Goal: Find contact information: Find contact information

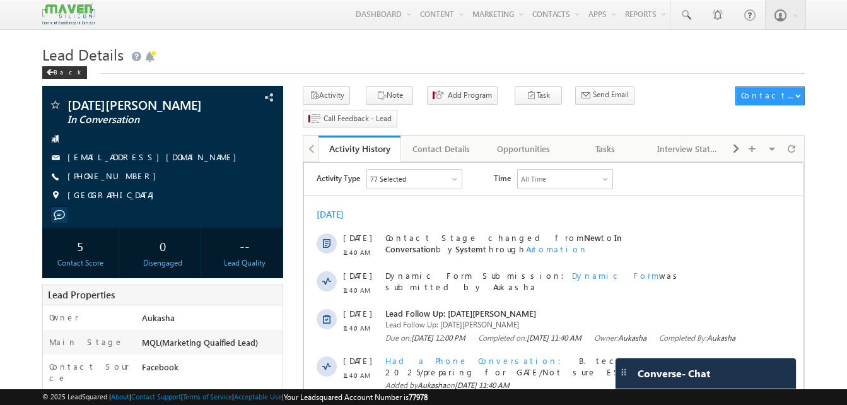
drag, startPoint x: 0, startPoint y: 0, endPoint x: 391, endPoint y: 49, distance: 394.1
click at [391, 49] on h1 "Lead Details" at bounding box center [423, 53] width 763 height 25
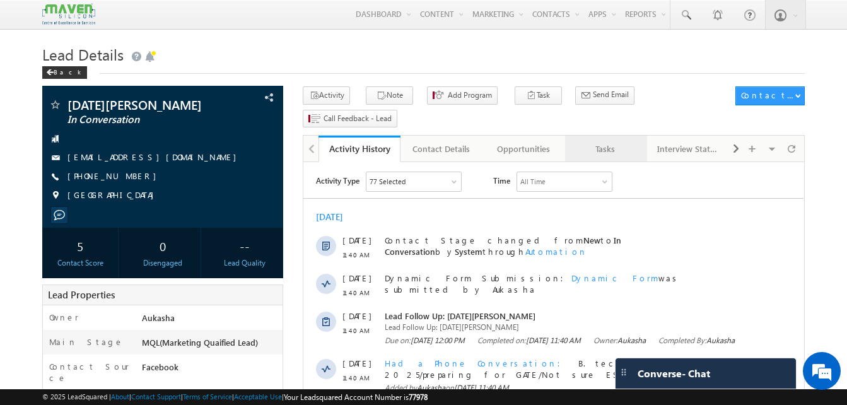
click at [595, 141] on div "Tasks" at bounding box center [605, 148] width 61 height 15
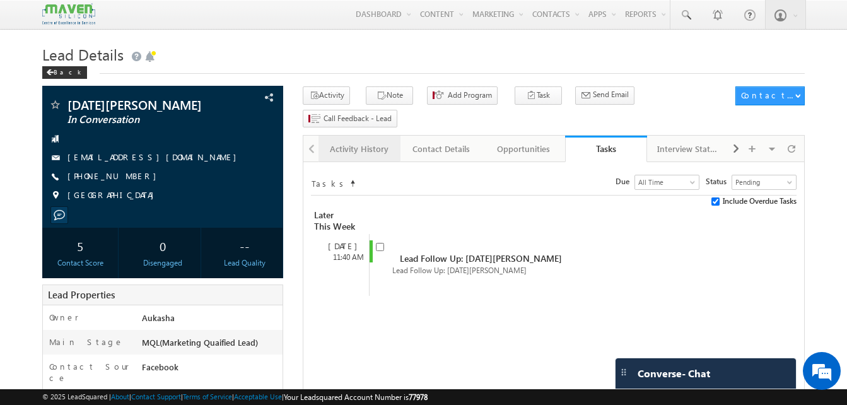
click at [350, 141] on div "Activity History" at bounding box center [359, 148] width 61 height 15
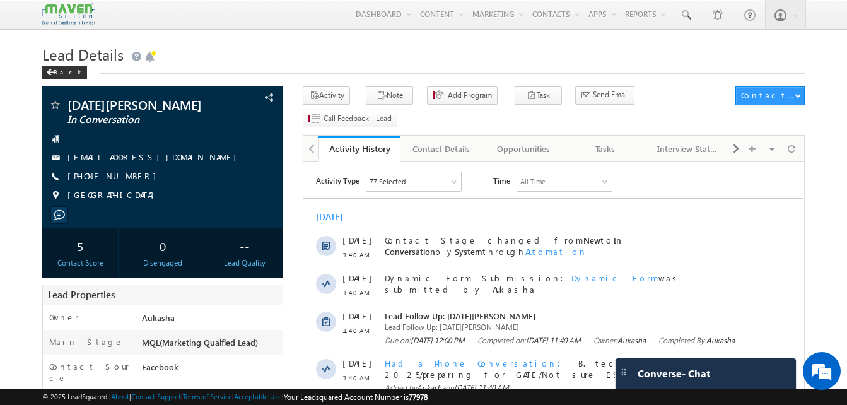
click at [257, 57] on h1 "Lead Details" at bounding box center [423, 53] width 763 height 25
click at [129, 178] on div "+91-9989074019" at bounding box center [163, 176] width 228 height 13
copy div "+91-9989074019"
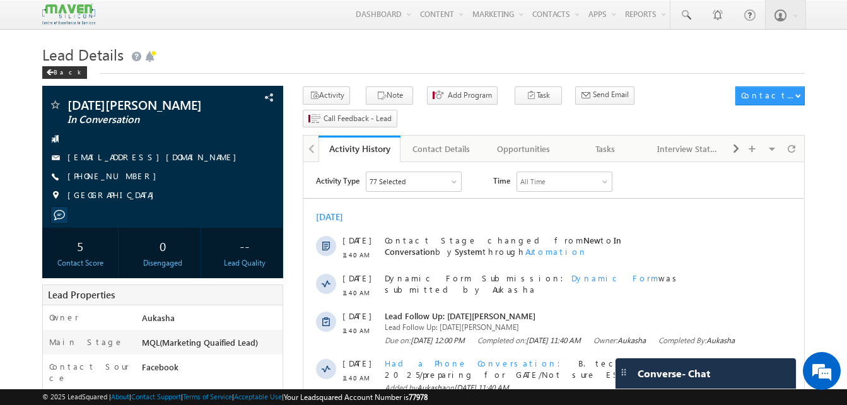
click at [605, 136] on link "Tasks" at bounding box center [606, 149] width 82 height 26
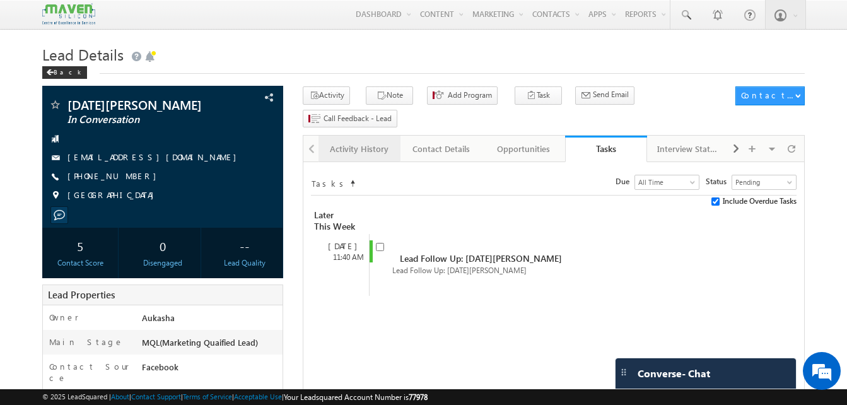
click at [353, 141] on div "Activity History" at bounding box center [359, 148] width 61 height 15
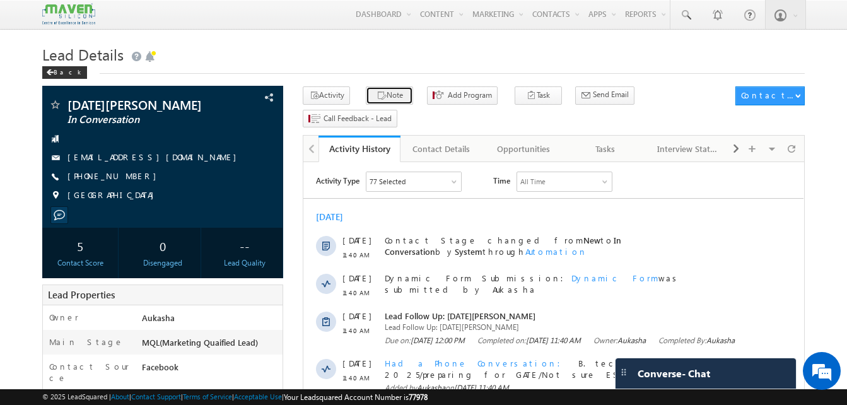
click at [397, 97] on button "Note" at bounding box center [389, 95] width 47 height 18
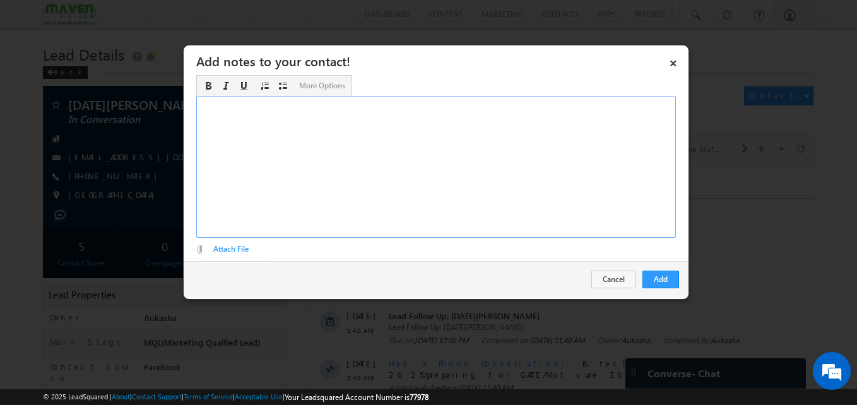
click at [319, 184] on div "Rich Text Editor, Description-inline-editor-div" at bounding box center [435, 167] width 479 height 142
click at [328, 155] on div "Rich Text Editor, Description-inline-editor-div" at bounding box center [435, 167] width 479 height 142
click at [660, 288] on div "Add Cancel" at bounding box center [436, 279] width 505 height 37
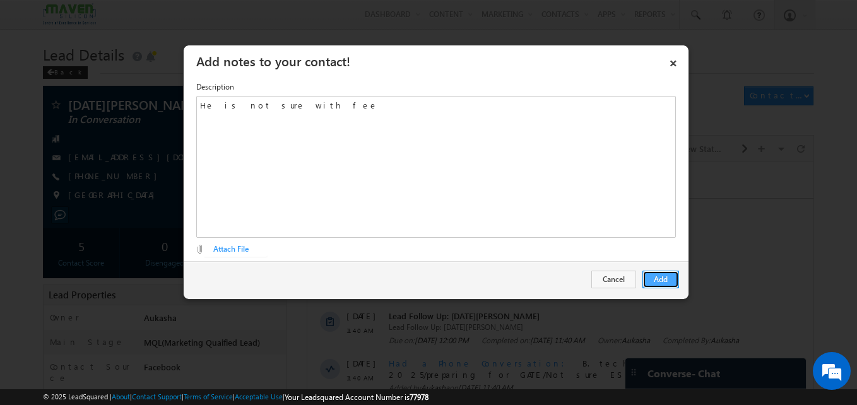
click at [657, 278] on button "Add" at bounding box center [660, 280] width 37 height 18
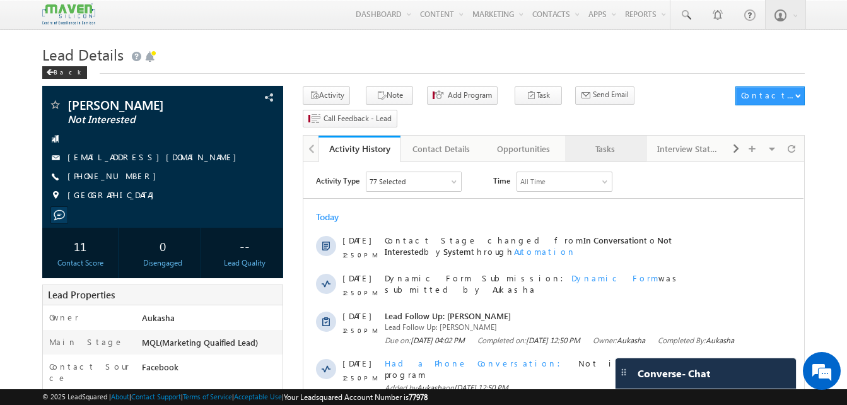
click at [602, 141] on div "Tasks" at bounding box center [605, 148] width 61 height 15
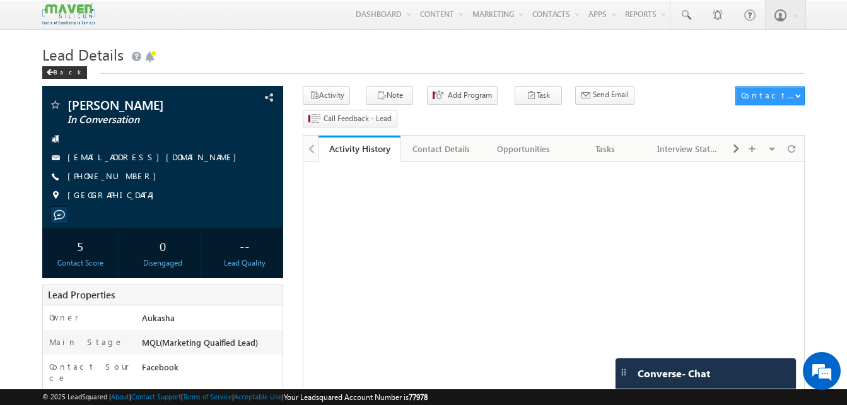
click at [348, 51] on h1 "Lead Details" at bounding box center [423, 53] width 763 height 25
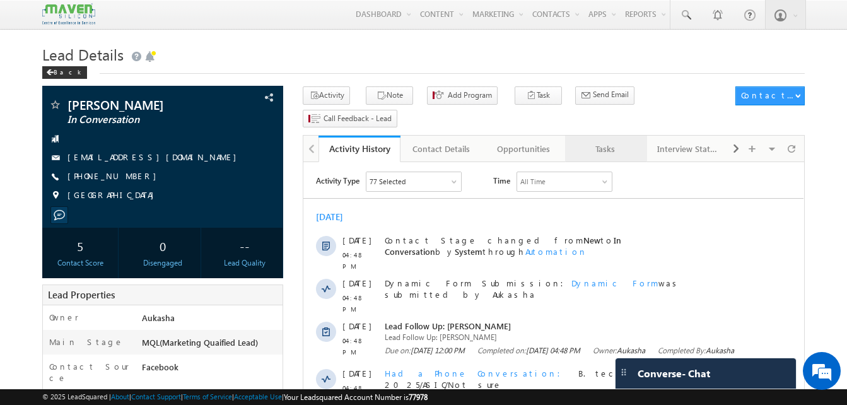
click at [600, 141] on div "Tasks" at bounding box center [605, 148] width 61 height 15
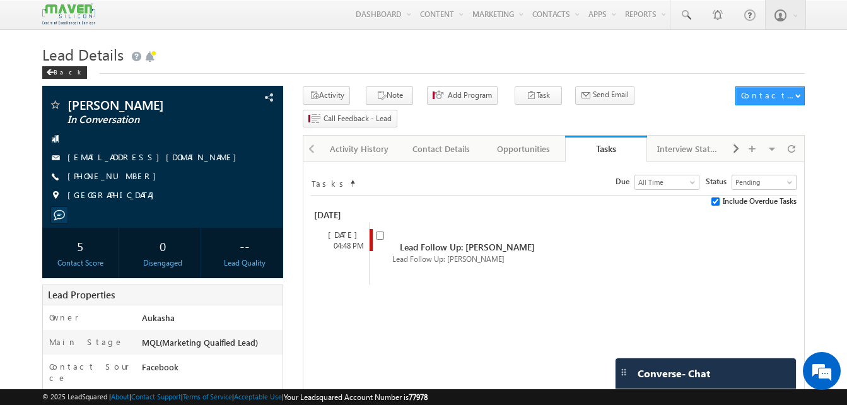
click at [295, 53] on h1 "Lead Details" at bounding box center [423, 53] width 763 height 25
click at [368, 141] on div "Activity History" at bounding box center [359, 148] width 61 height 15
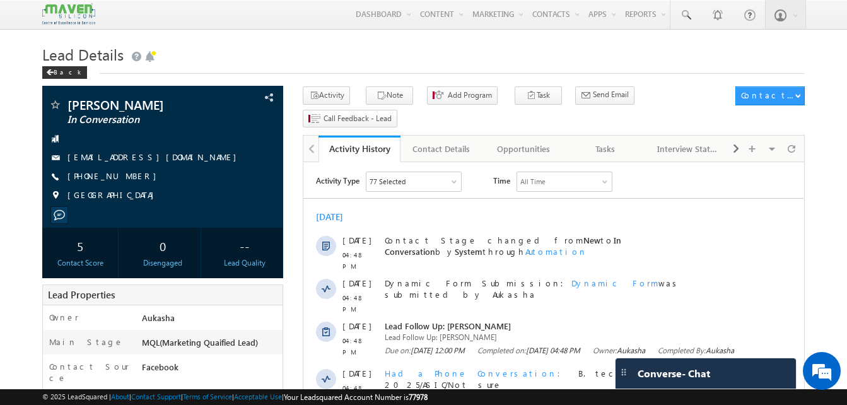
click at [424, 42] on h1 "Lead Details" at bounding box center [423, 53] width 763 height 25
click at [599, 141] on div "Tasks" at bounding box center [605, 148] width 61 height 15
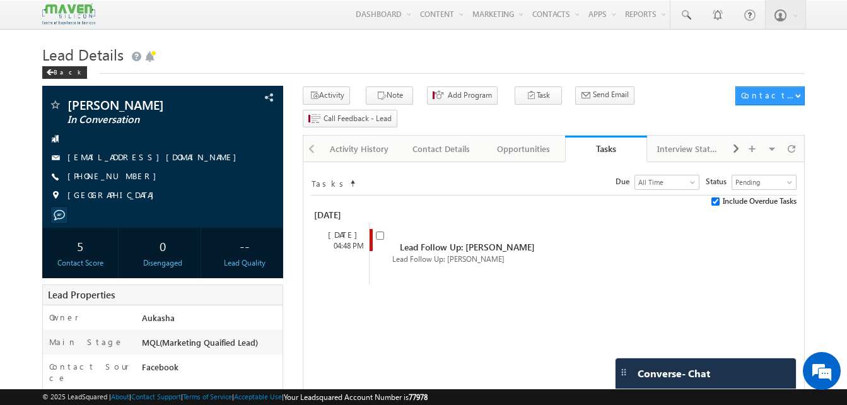
click at [420, 47] on h1 "Lead Details" at bounding box center [423, 53] width 763 height 25
drag, startPoint x: 137, startPoint y: 177, endPoint x: 128, endPoint y: 177, distance: 8.9
click at [128, 177] on div "+91-6360907776" at bounding box center [163, 176] width 228 height 13
copy div "+91-6360907776"
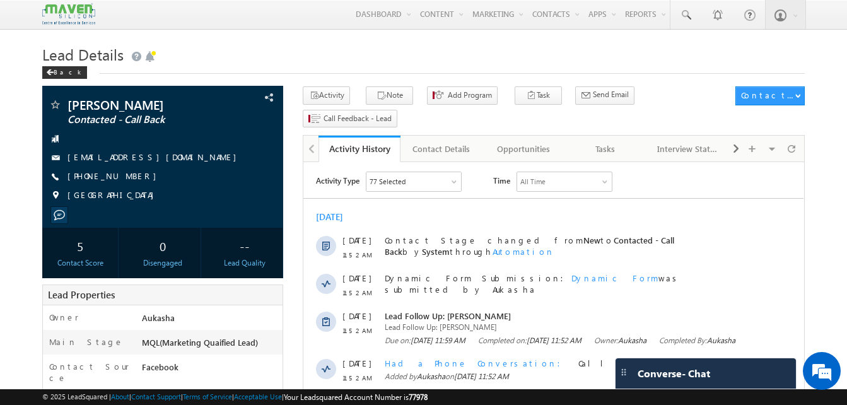
click at [275, 51] on h1 "Lead Details" at bounding box center [423, 53] width 763 height 25
click at [402, 65] on h1 "Lead Details" at bounding box center [423, 53] width 763 height 25
click at [442, 54] on h1 "Lead Details" at bounding box center [423, 53] width 763 height 25
drag, startPoint x: 459, startPoint y: 56, endPoint x: 463, endPoint y: 35, distance: 21.3
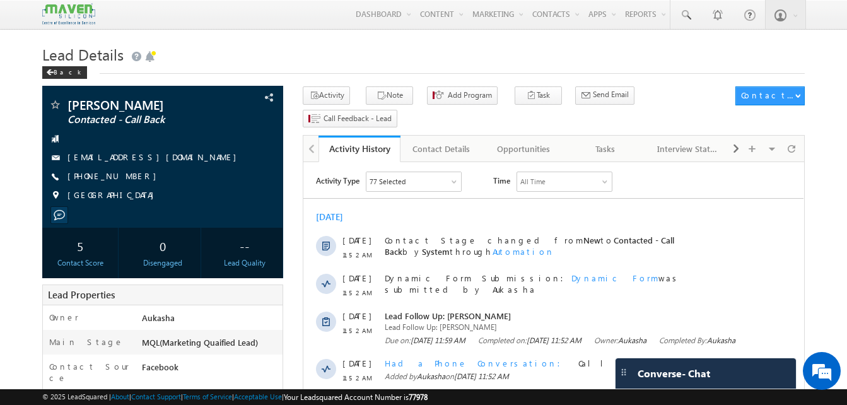
click at [616, 136] on link "Tasks" at bounding box center [606, 149] width 82 height 26
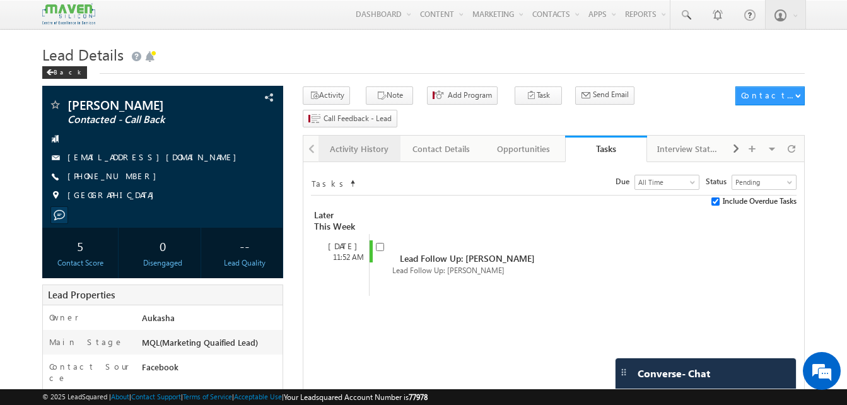
click at [329, 136] on link "Activity History" at bounding box center [360, 149] width 82 height 26
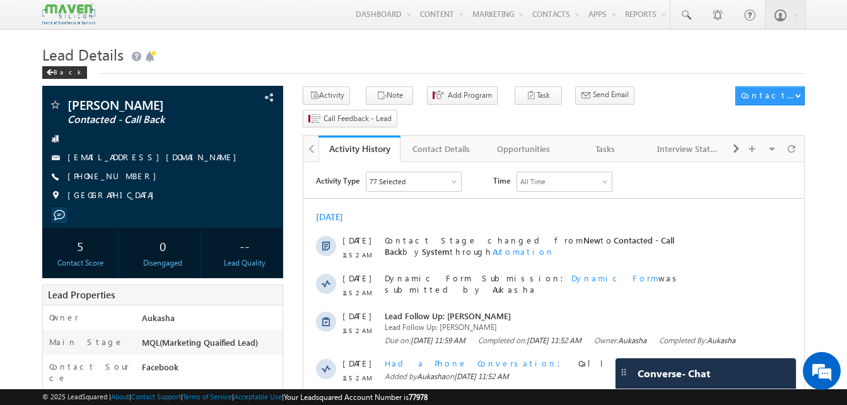
click at [394, 51] on h1 "Lead Details" at bounding box center [423, 53] width 763 height 25
drag, startPoint x: 135, startPoint y: 177, endPoint x: 129, endPoint y: 178, distance: 6.4
click at [129, 178] on div "+91-7418091699" at bounding box center [163, 176] width 228 height 13
copy div "+91-7418091699"
drag, startPoint x: 155, startPoint y: 103, endPoint x: 71, endPoint y: 102, distance: 83.9
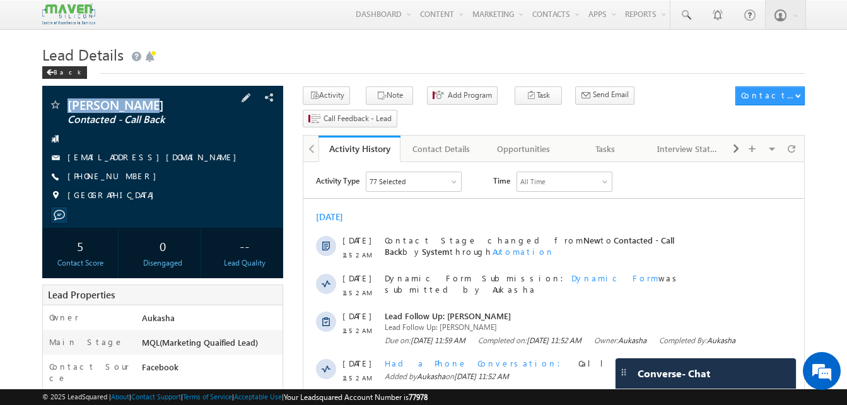
click at [71, 102] on span "nikitha mira" at bounding box center [141, 104] width 148 height 13
copy span "nikitha mira"
click at [401, 46] on h1 "Lead Details" at bounding box center [423, 53] width 763 height 25
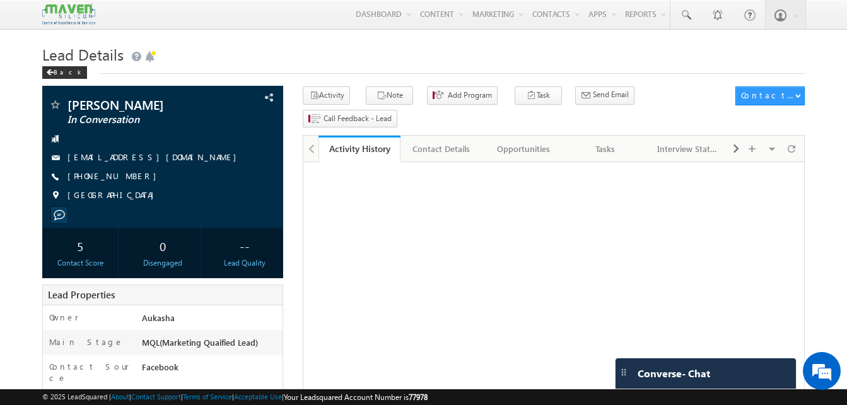
click at [356, 46] on h1 "Lead Details" at bounding box center [423, 53] width 763 height 25
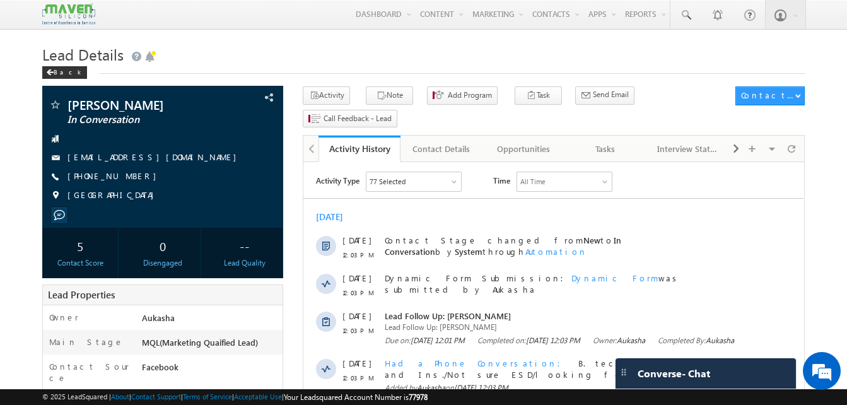
click at [493, 59] on h1 "Lead Details" at bounding box center [423, 53] width 763 height 25
click at [621, 136] on link "Tasks" at bounding box center [606, 149] width 82 height 26
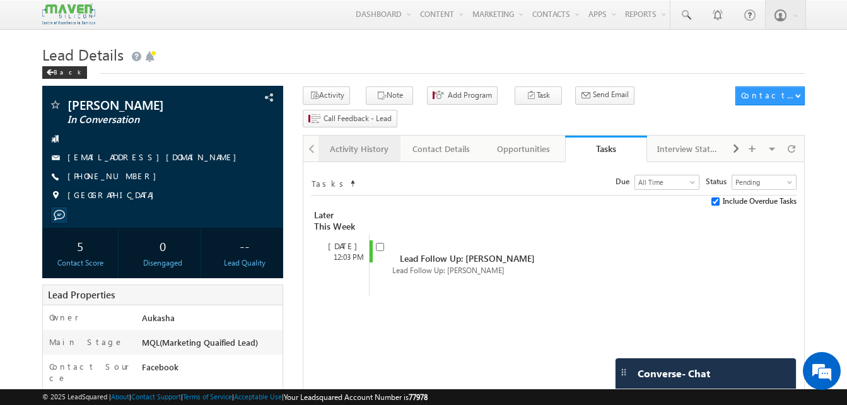
click at [365, 141] on div "Activity History" at bounding box center [359, 148] width 61 height 15
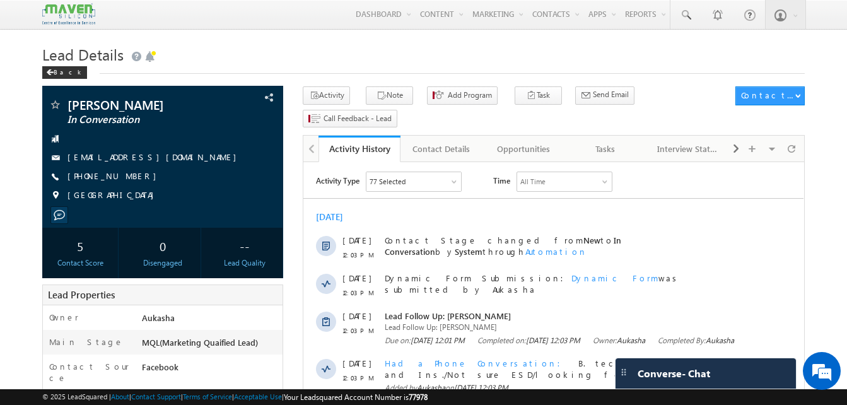
click at [492, 49] on h1 "Lead Details" at bounding box center [423, 53] width 763 height 25
click at [395, 44] on h1 "Lead Details" at bounding box center [423, 53] width 763 height 25
drag, startPoint x: 141, startPoint y: 177, endPoint x: 129, endPoint y: 178, distance: 12.0
click at [129, 178] on div "+91-7385142418" at bounding box center [163, 176] width 228 height 13
copy div "+91-7385142418"
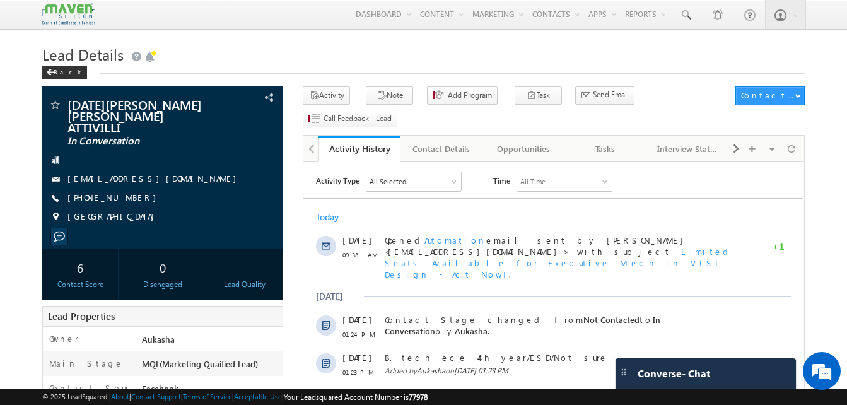
drag, startPoint x: 0, startPoint y: 0, endPoint x: -3, endPoint y: 96, distance: 95.9
click at [129, 192] on div "[PHONE_NUMBER]" at bounding box center [163, 198] width 228 height 13
copy div "[PHONE_NUMBER]"
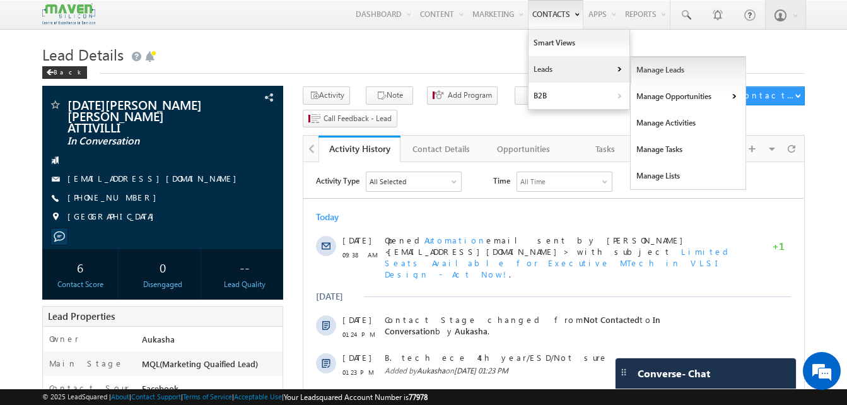
click at [658, 67] on link "Manage Leads" at bounding box center [688, 70] width 115 height 26
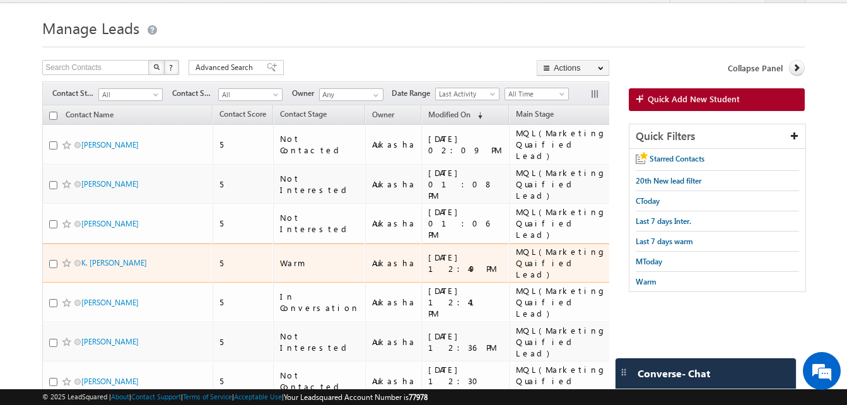
scroll to position [28, 0]
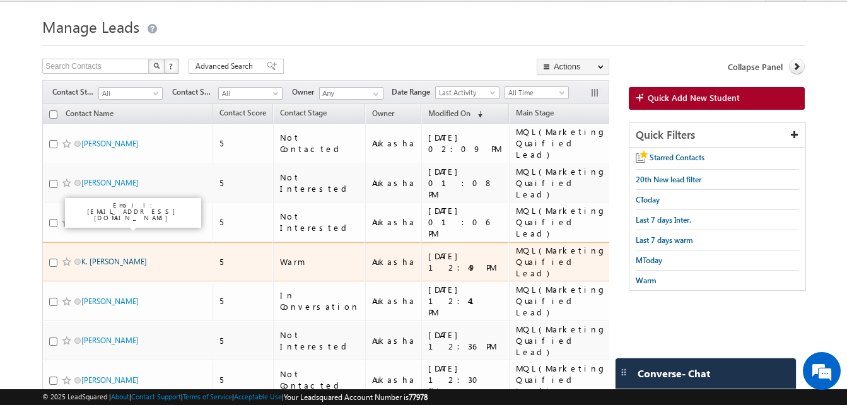
click at [132, 257] on link "K. [PERSON_NAME]" at bounding box center [114, 261] width 66 height 9
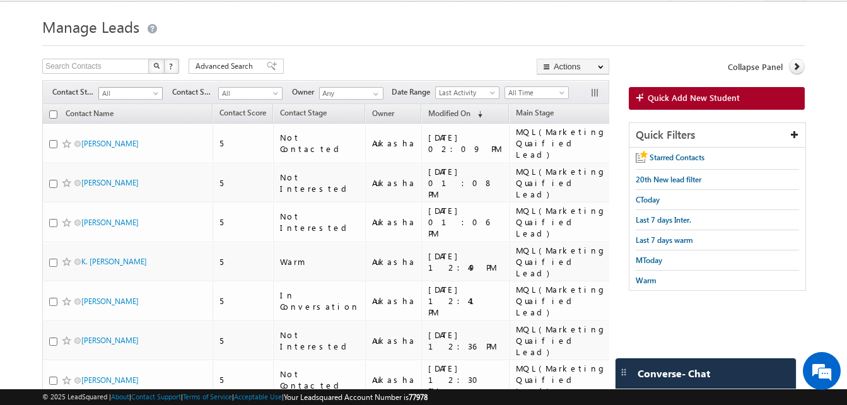
click at [136, 95] on span "All" at bounding box center [129, 93] width 60 height 11
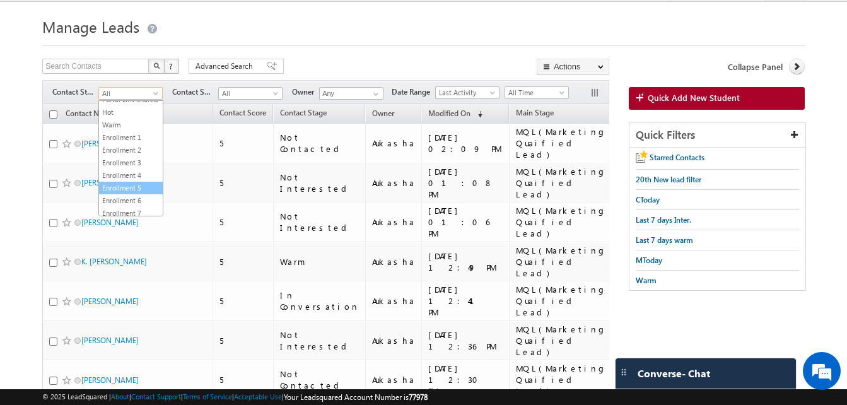
scroll to position [0, 0]
click at [124, 131] on link "Warm" at bounding box center [131, 124] width 64 height 11
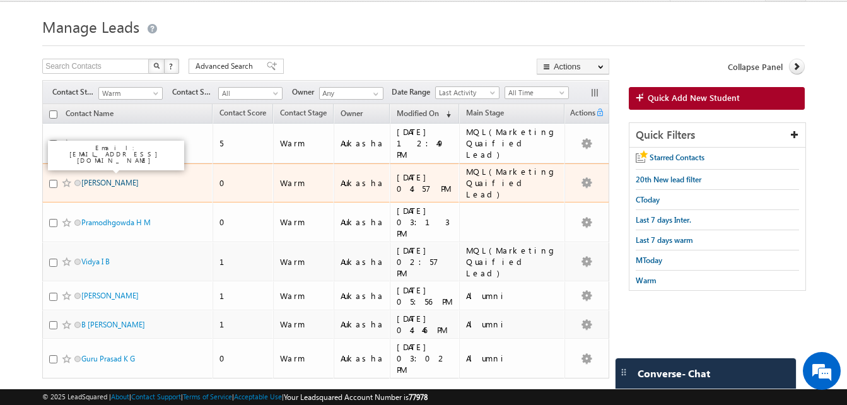
click at [111, 178] on link "[PERSON_NAME]" at bounding box center [109, 182] width 57 height 9
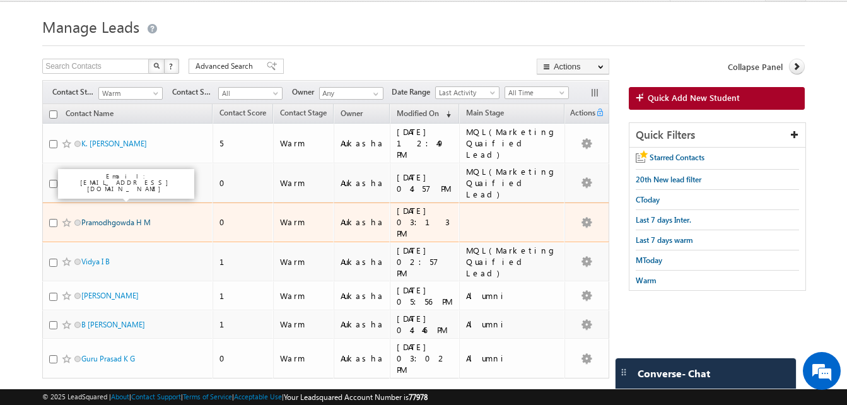
click at [113, 218] on link "Pramodhgowda H M" at bounding box center [115, 222] width 69 height 9
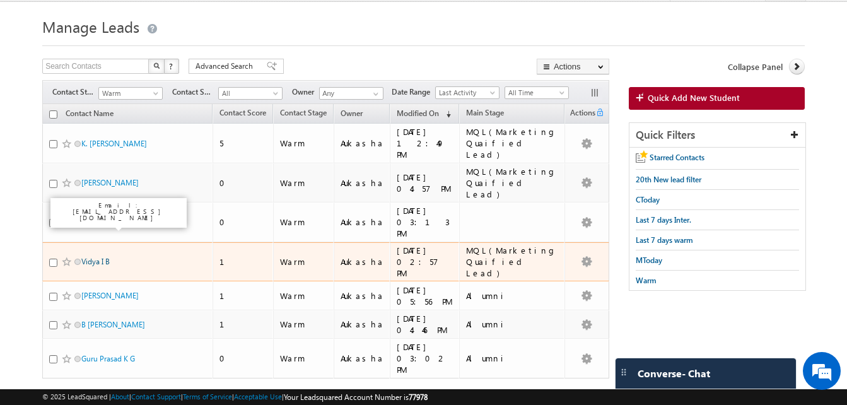
click at [103, 257] on link "Vidya I B" at bounding box center [95, 261] width 28 height 9
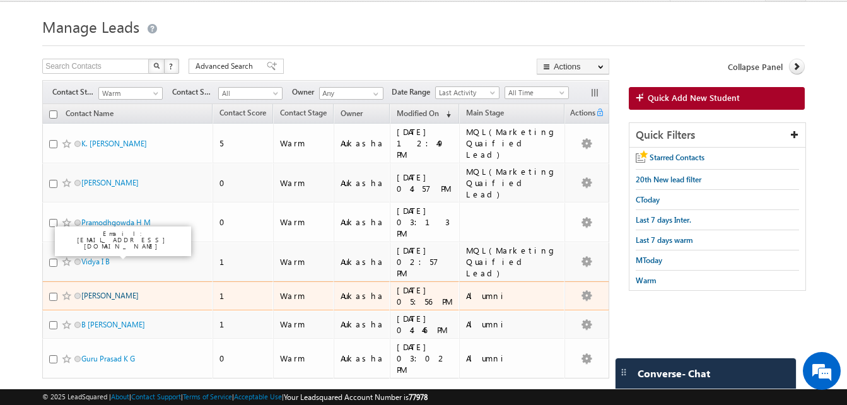
click at [115, 291] on link "Mahesh Kumar" at bounding box center [109, 295] width 57 height 9
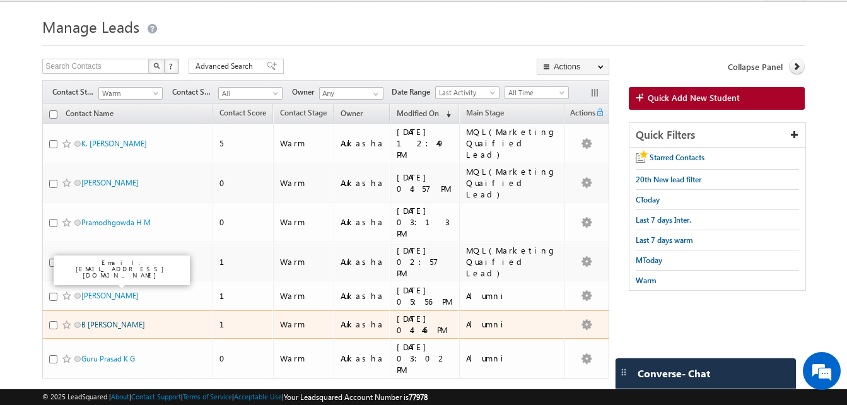
click at [107, 320] on link "B [PERSON_NAME]" at bounding box center [113, 324] width 64 height 9
click at [123, 354] on link "Guru Prasad K G" at bounding box center [108, 358] width 54 height 9
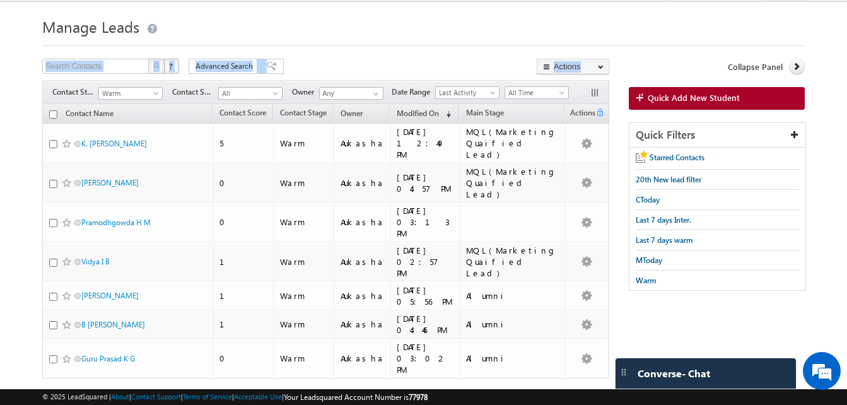
drag, startPoint x: 442, startPoint y: 67, endPoint x: 269, endPoint y: 131, distance: 184.2
click at [269, 131] on div "Search Contacts X ? 7 results found Advanced Search Advanced Search Advanced se…" at bounding box center [325, 253] width 567 height 389
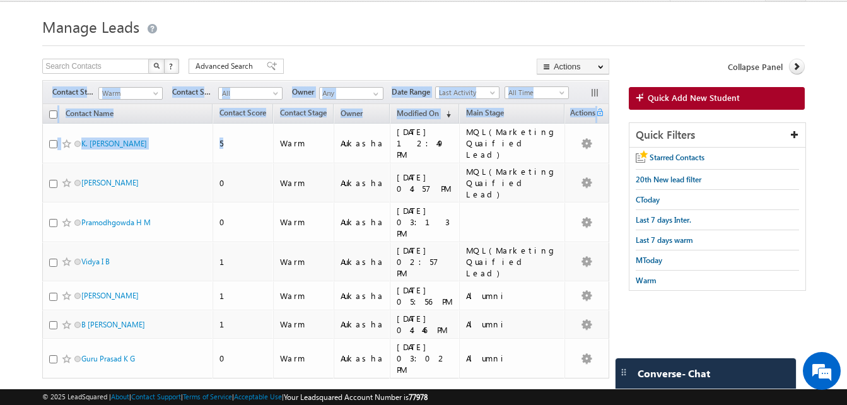
click at [430, 42] on div at bounding box center [423, 42] width 763 height 8
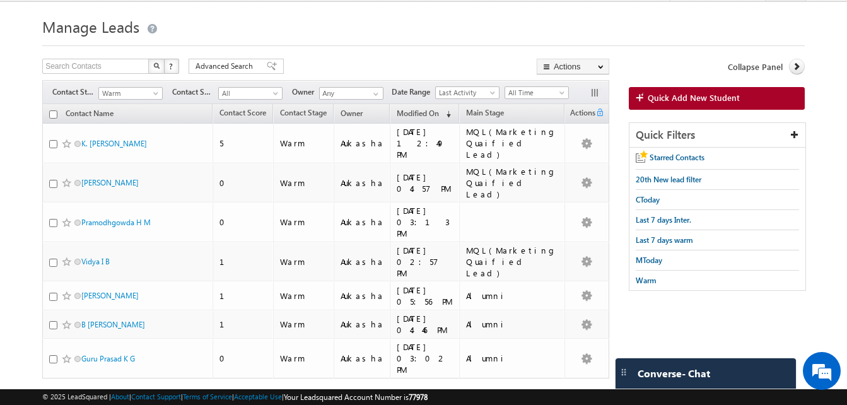
click at [438, 25] on h1 "Manage Leads" at bounding box center [423, 25] width 763 height 25
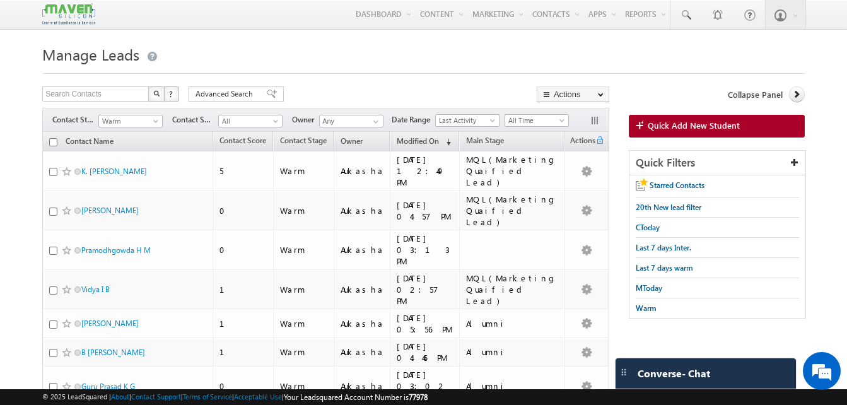
drag, startPoint x: 468, startPoint y: 36, endPoint x: 597, endPoint y: -41, distance: 150.5
click at [597, 0] on html "Menu Aukasha lsq5@ maven -sili con.c om" at bounding box center [423, 253] width 847 height 507
click at [476, 54] on h1 "Manage Leads" at bounding box center [423, 53] width 763 height 25
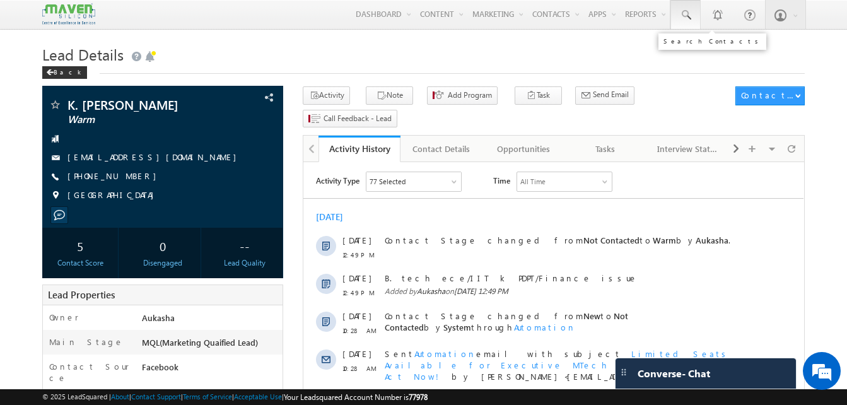
click at [687, 16] on span at bounding box center [685, 15] width 13 height 13
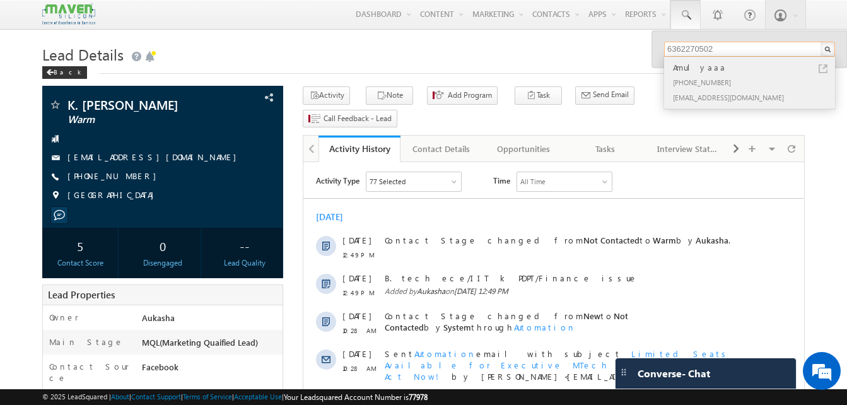
type input "6362270502"
click at [824, 67] on link at bounding box center [823, 68] width 9 height 9
click at [263, 44] on h1 "Lead Details" at bounding box center [423, 53] width 763 height 25
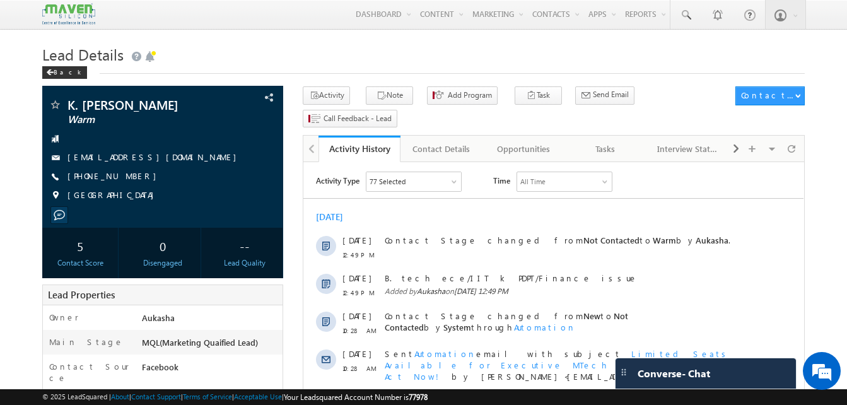
click at [315, 46] on h1 "Lead Details" at bounding box center [423, 53] width 763 height 25
click at [335, 67] on div "Back" at bounding box center [423, 70] width 763 height 8
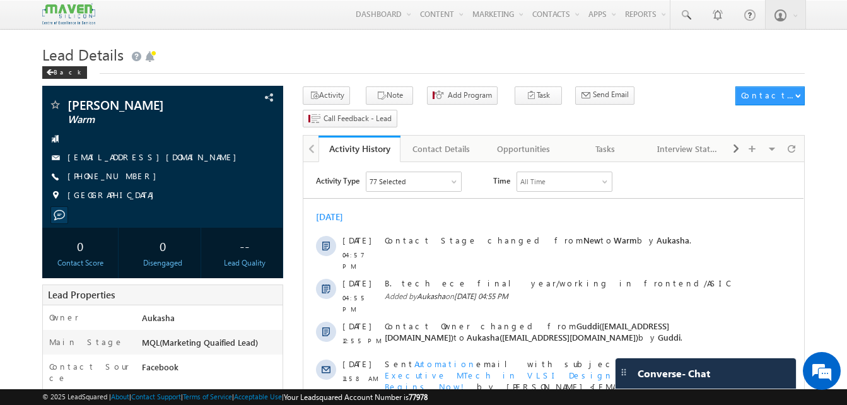
click at [331, 57] on h1 "Lead Details" at bounding box center [423, 53] width 763 height 25
click at [294, 49] on h1 "Lead Details" at bounding box center [423, 53] width 763 height 25
click at [491, 44] on h1 "Lead Details" at bounding box center [423, 53] width 763 height 25
drag, startPoint x: 141, startPoint y: 174, endPoint x: 129, endPoint y: 178, distance: 12.6
click at [129, 178] on div "[PHONE_NUMBER]" at bounding box center [163, 176] width 228 height 13
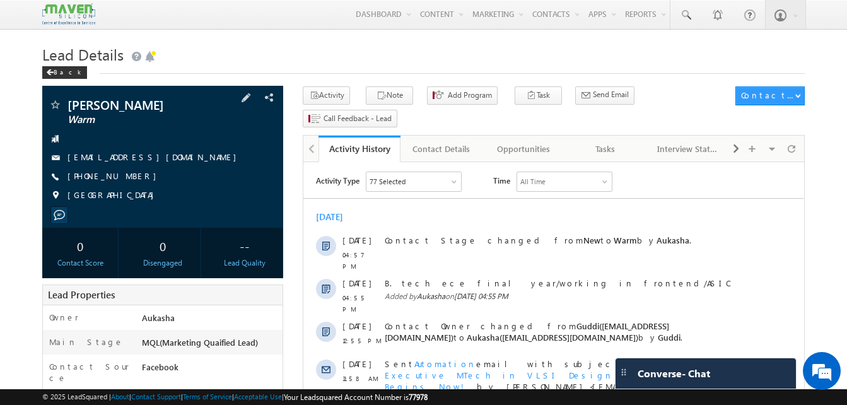
copy div "[PHONE_NUMBER]"
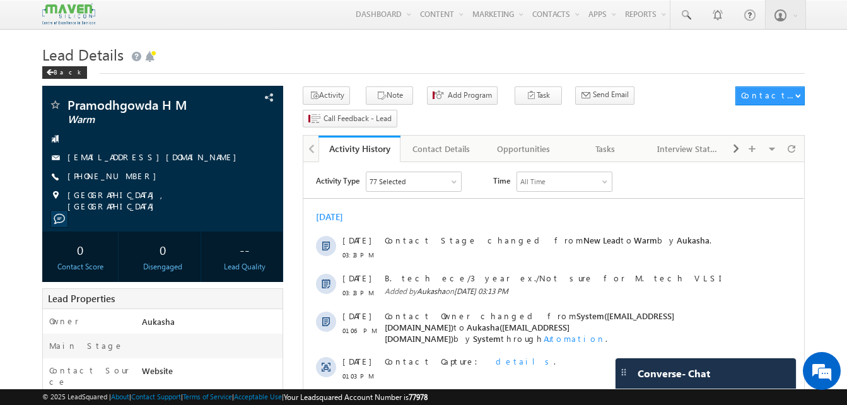
click at [337, 51] on h1 "Lead Details" at bounding box center [423, 53] width 763 height 25
drag, startPoint x: 137, startPoint y: 176, endPoint x: 129, endPoint y: 178, distance: 8.4
click at [129, 178] on div "+91-8971265394" at bounding box center [163, 176] width 228 height 13
copy div "+91-8971265394"
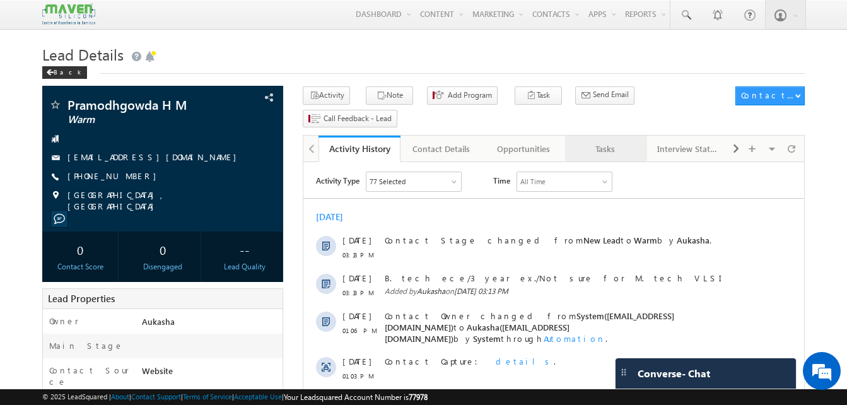
click at [595, 141] on div "Tasks" at bounding box center [605, 148] width 61 height 15
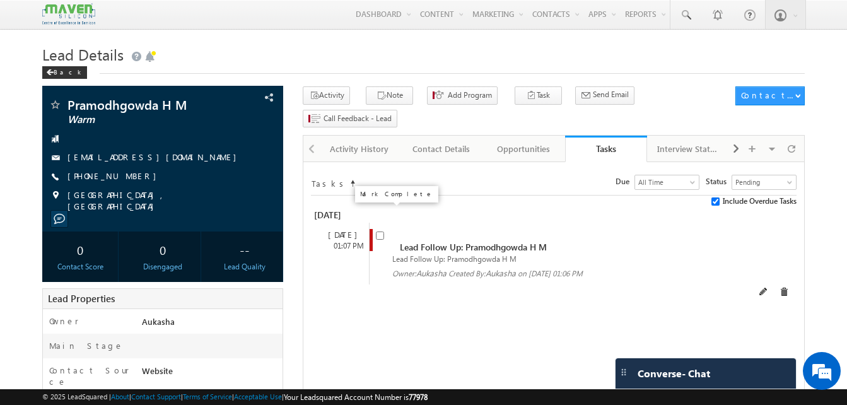
click at [382, 231] on input "checkbox" at bounding box center [380, 235] width 8 height 8
checkbox input "false"
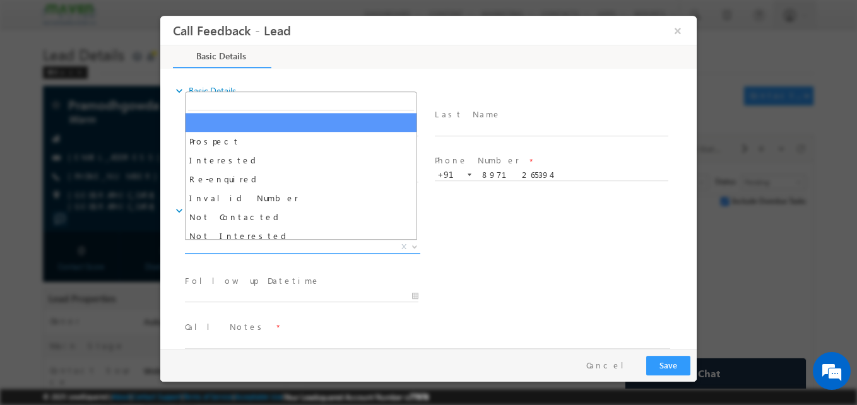
click at [319, 247] on span "X" at bounding box center [302, 247] width 235 height 13
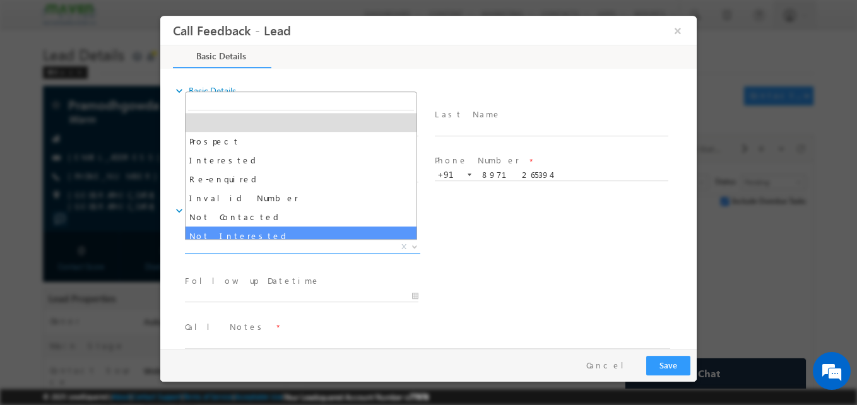
select select "Not Interested"
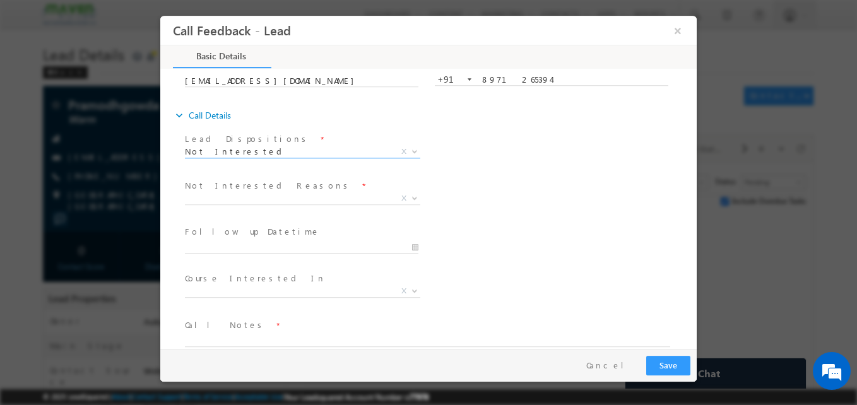
scroll to position [108, 0]
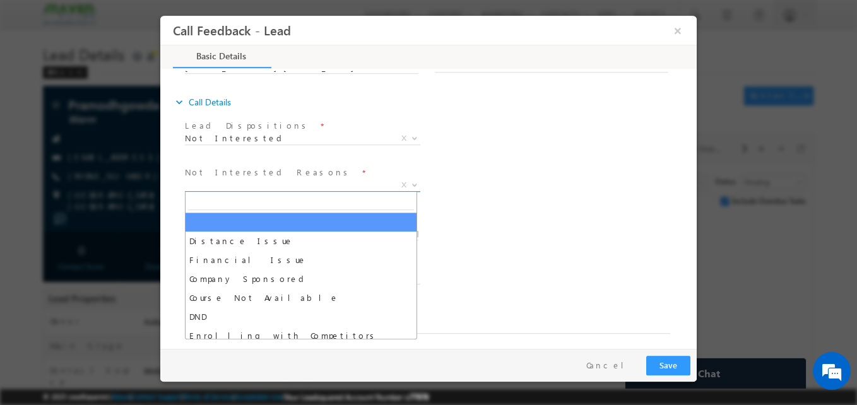
click at [259, 182] on span "X" at bounding box center [302, 185] width 235 height 13
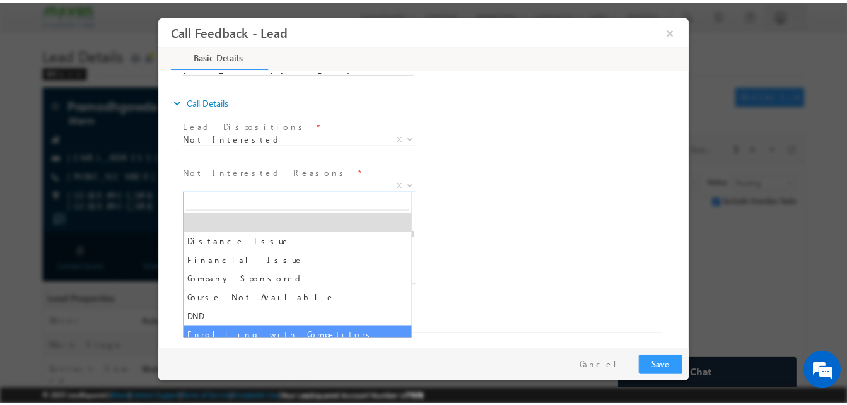
scroll to position [25, 0]
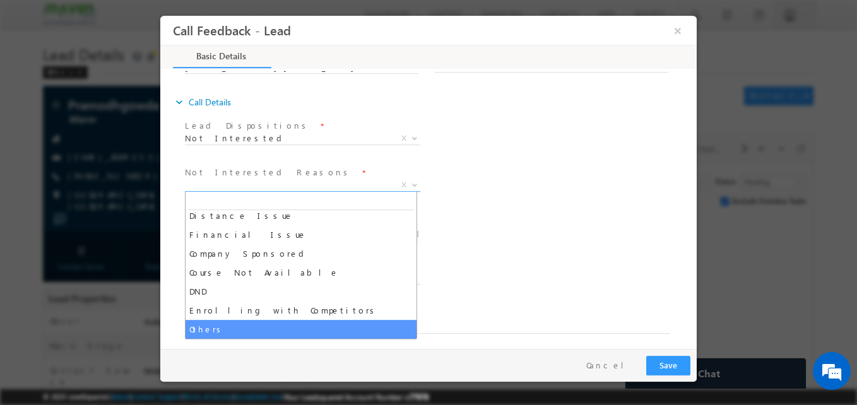
select select "Others"
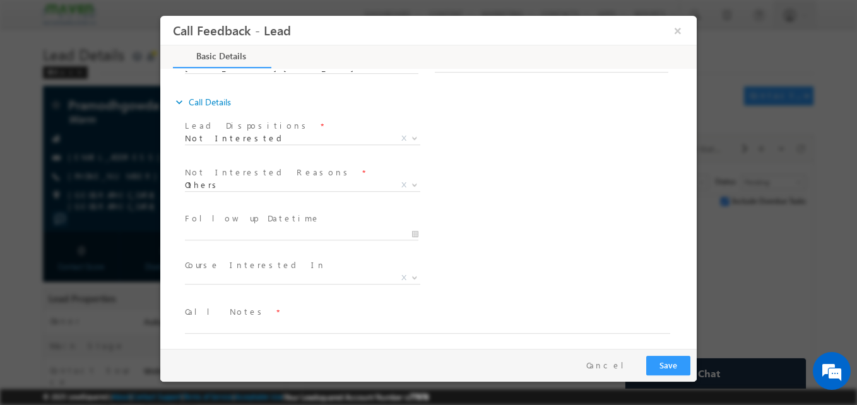
click at [571, 288] on div "Course Interested In * Executive M.Tech in VLSI Design Advanced VLSI Design & V…" at bounding box center [439, 279] width 514 height 47
click at [298, 327] on textarea at bounding box center [427, 326] width 485 height 15
type textarea "Not interested"
click at [682, 366] on button "Save" at bounding box center [668, 366] width 44 height 20
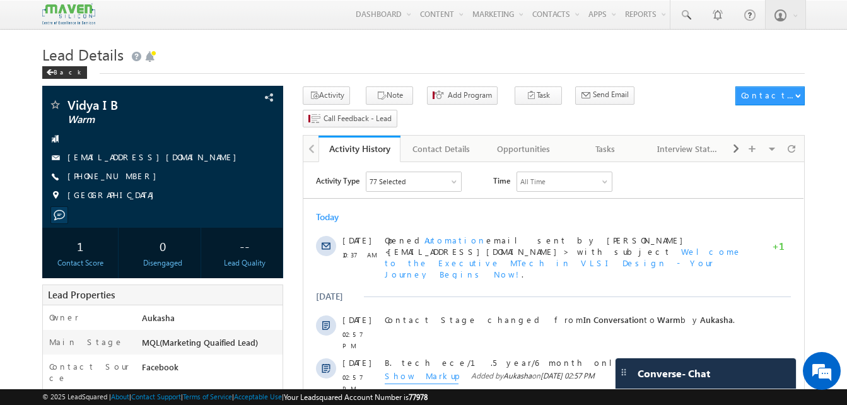
click at [425, 58] on h1 "Lead Details" at bounding box center [423, 53] width 763 height 25
click at [618, 141] on div "Tasks" at bounding box center [605, 148] width 61 height 15
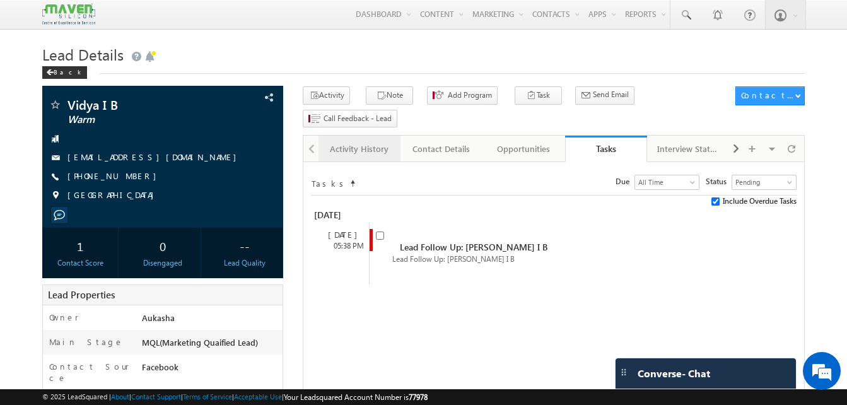
click at [361, 141] on div "Activity History" at bounding box center [359, 148] width 61 height 15
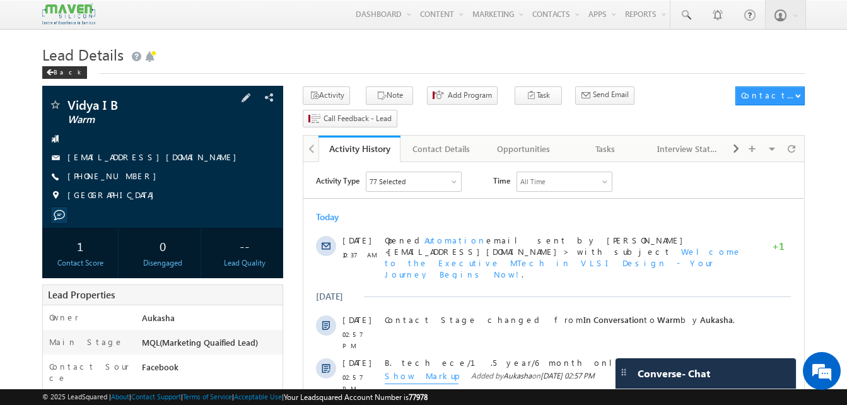
drag, startPoint x: 137, startPoint y: 175, endPoint x: 127, endPoint y: 178, distance: 10.0
click at [127, 178] on div "[PHONE_NUMBER]" at bounding box center [163, 176] width 228 height 13
copy div "[PHONE_NUMBER]"
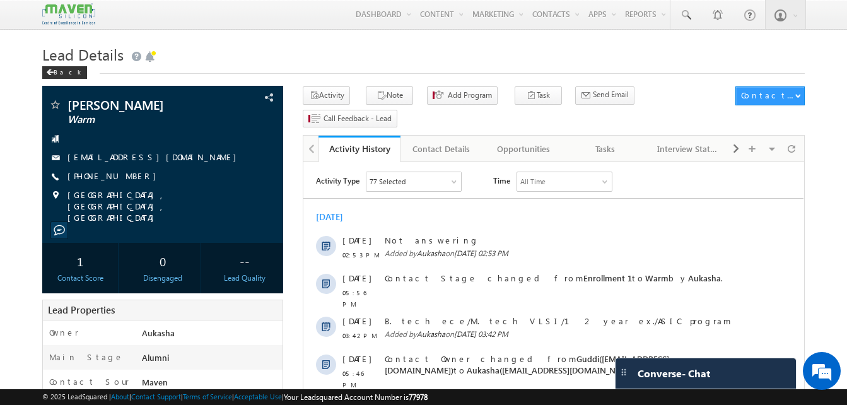
click at [127, 177] on div "+91-9886430170" at bounding box center [163, 176] width 228 height 13
copy div "+91-9886430170"
click at [495, 62] on h1 "Lead Details" at bounding box center [423, 53] width 763 height 25
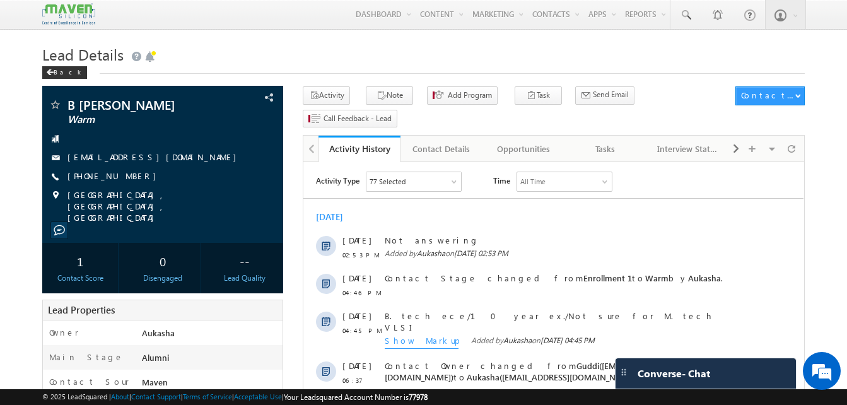
click at [234, 44] on h1 "Lead Details" at bounding box center [423, 53] width 763 height 25
drag, startPoint x: 137, startPoint y: 180, endPoint x: 129, endPoint y: 178, distance: 8.4
click at [129, 178] on div "[PHONE_NUMBER]" at bounding box center [163, 176] width 228 height 13
copy div "[PHONE_NUMBER]"
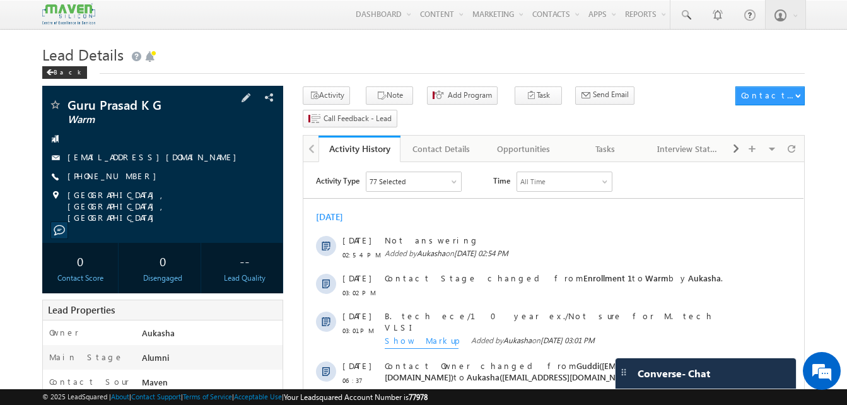
drag, startPoint x: 137, startPoint y: 176, endPoint x: 129, endPoint y: 178, distance: 8.4
click at [129, 178] on div "+91-9986000418" at bounding box center [163, 176] width 228 height 13
copy div "+91-9986000418"
click at [681, 16] on span at bounding box center [685, 15] width 13 height 13
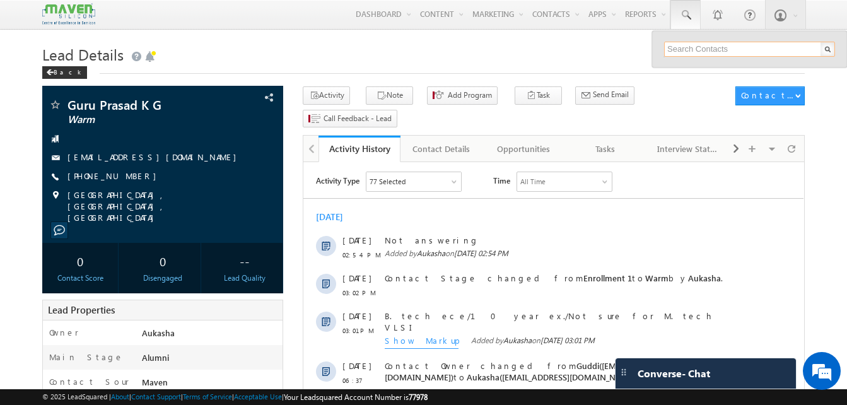
paste input "Katta Bhanu Teja"
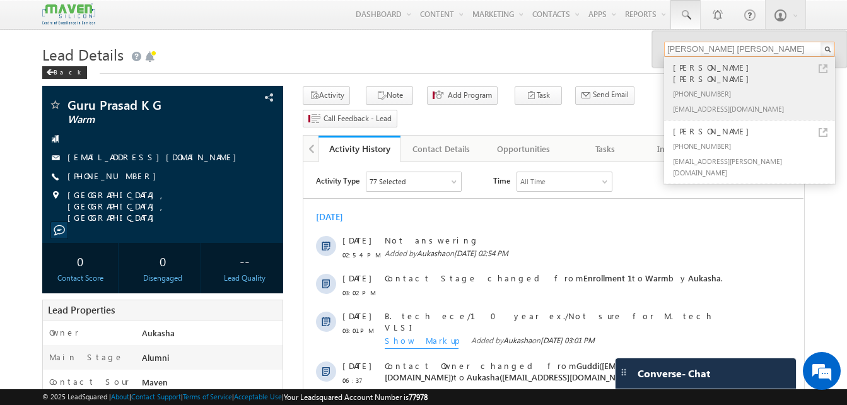
type input "Katta Bhanu Teja"
click at [822, 71] on link at bounding box center [823, 68] width 9 height 9
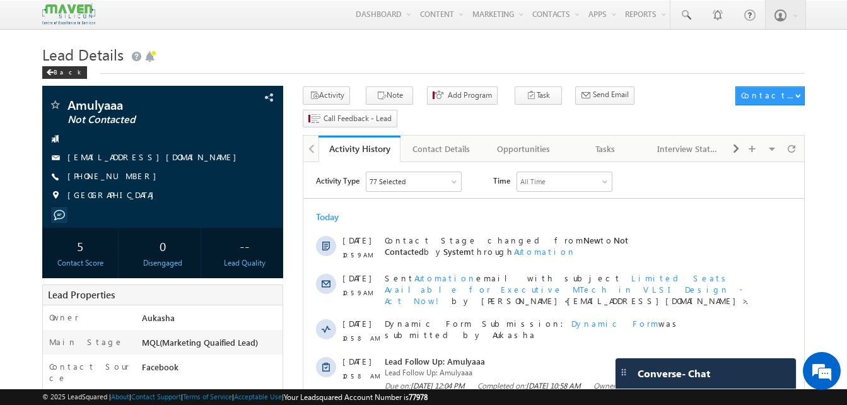
click at [527, 50] on h1 "Lead Details" at bounding box center [423, 53] width 763 height 25
click at [345, 61] on h1 "Lead Details" at bounding box center [423, 53] width 763 height 25
click at [358, 58] on h1 "Lead Details" at bounding box center [423, 53] width 763 height 25
click at [386, 63] on h1 "Lead Details" at bounding box center [423, 53] width 763 height 25
drag, startPoint x: 136, startPoint y: 175, endPoint x: 130, endPoint y: 180, distance: 7.2
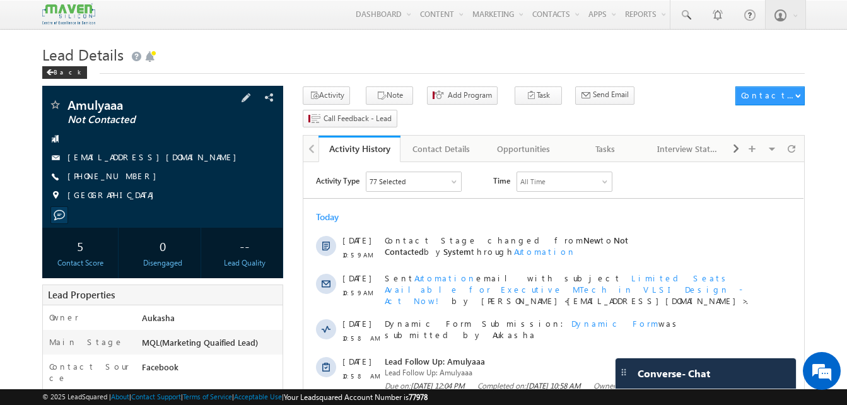
click at [130, 180] on div "[PHONE_NUMBER]" at bounding box center [163, 176] width 228 height 13
click at [128, 179] on div "[PHONE_NUMBER]" at bounding box center [163, 176] width 228 height 13
copy div "[PHONE_NUMBER]"
click at [457, 49] on h1 "Lead Details" at bounding box center [423, 53] width 763 height 25
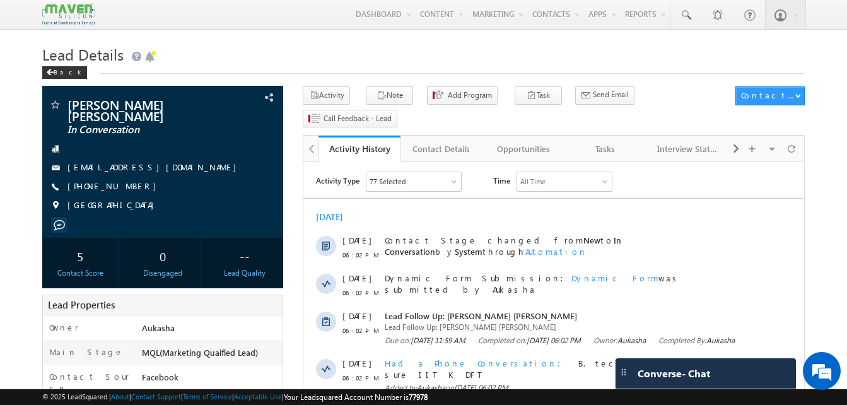
click at [602, 141] on div "Tasks" at bounding box center [605, 148] width 61 height 15
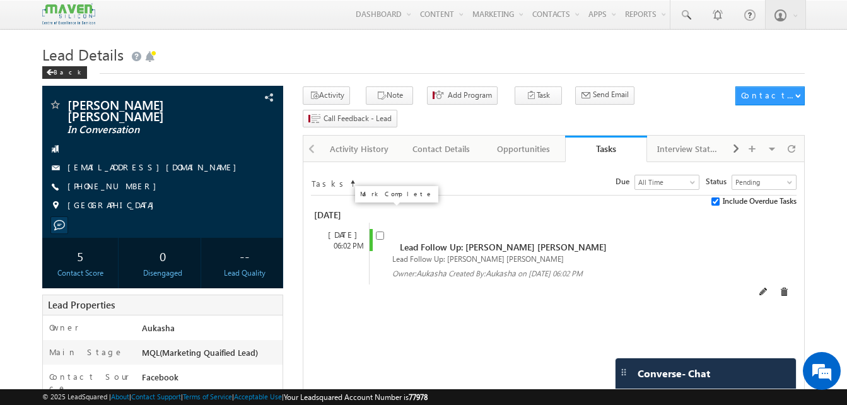
click at [381, 231] on input "checkbox" at bounding box center [380, 235] width 8 height 8
checkbox input "false"
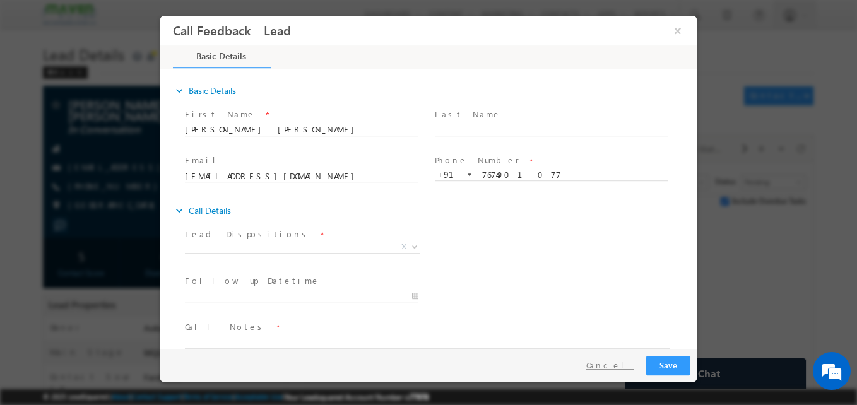
click at [624, 361] on button "Cancel" at bounding box center [609, 365] width 66 height 18
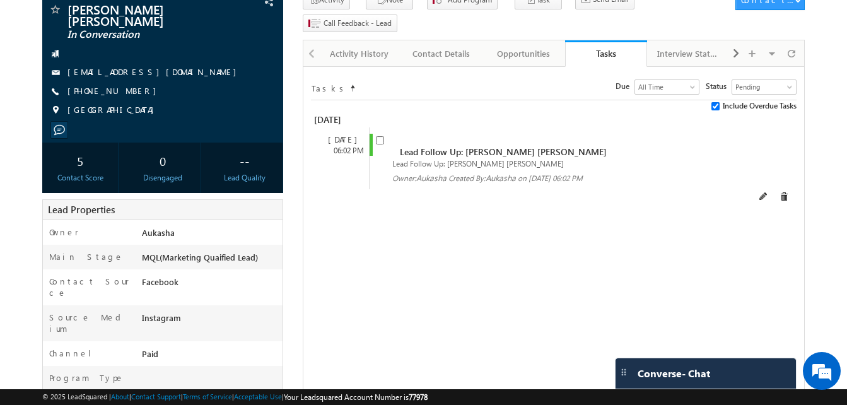
scroll to position [130, 0]
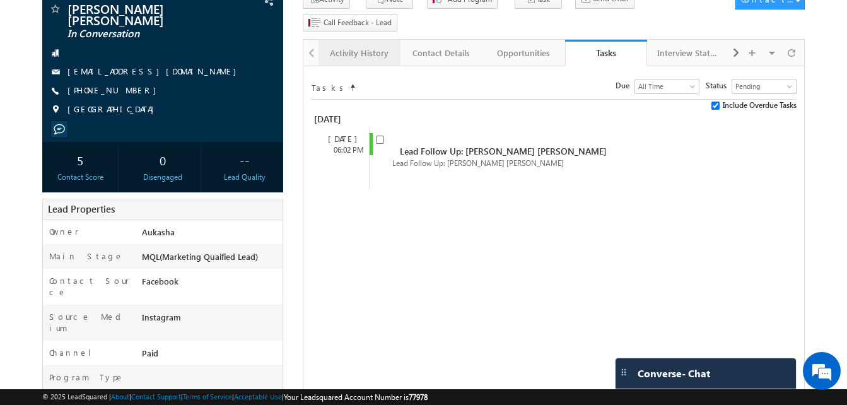
click at [340, 45] on div "Activity History" at bounding box center [359, 52] width 61 height 15
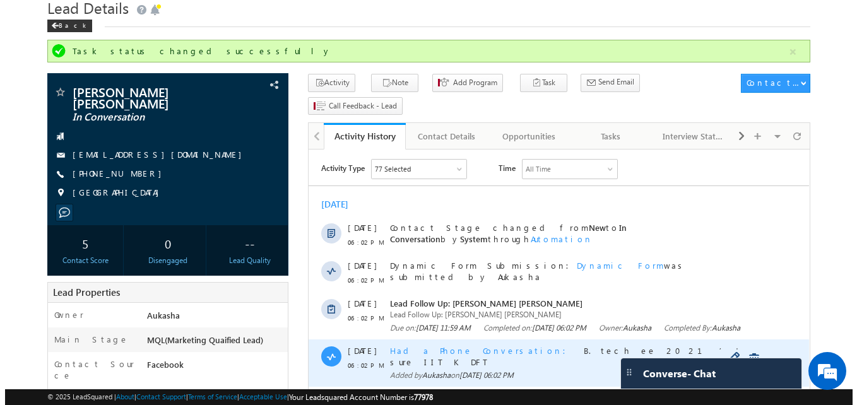
scroll to position [46, 0]
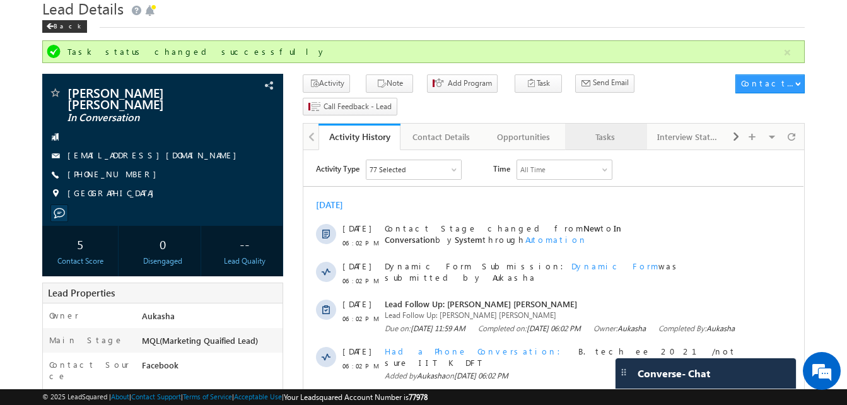
click at [600, 129] on div "Tasks" at bounding box center [605, 136] width 61 height 15
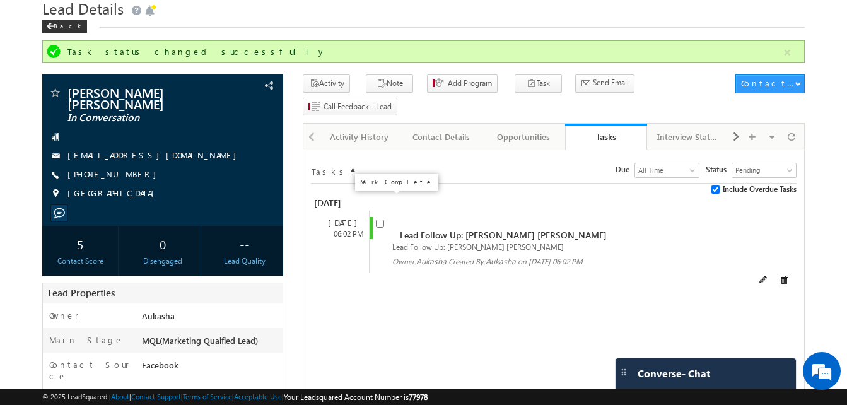
click at [378, 219] on input "checkbox" at bounding box center [380, 223] width 8 height 8
checkbox input "false"
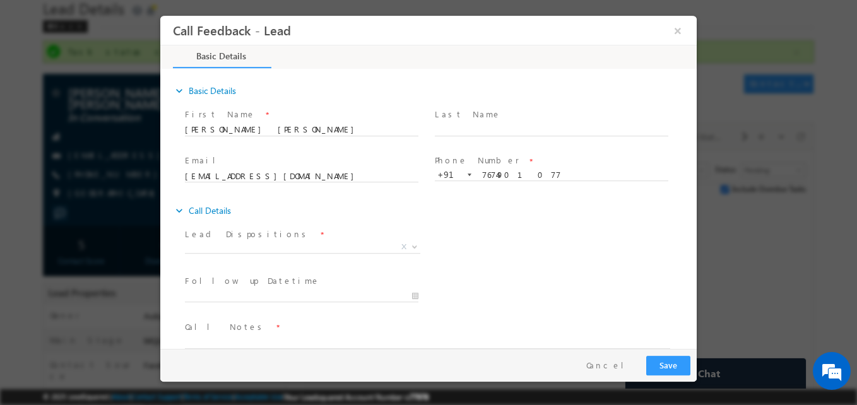
scroll to position [0, 0]
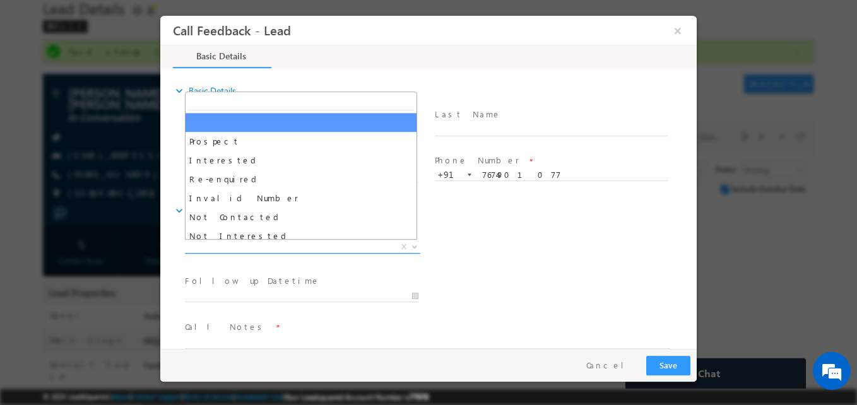
click at [218, 243] on span "X" at bounding box center [302, 247] width 235 height 13
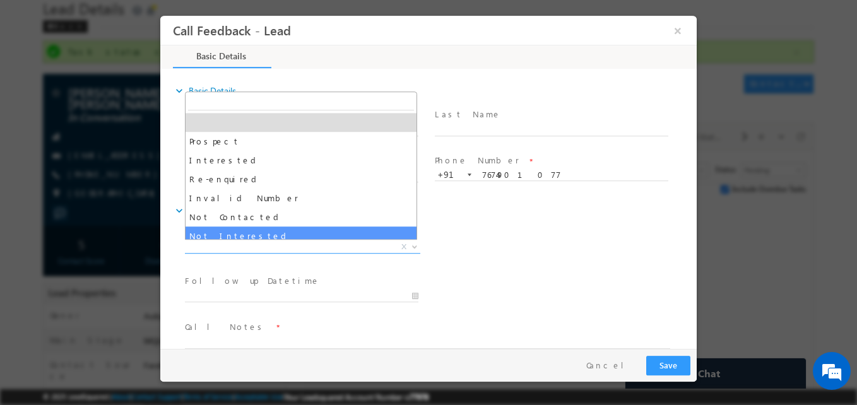
select select "Not Interested"
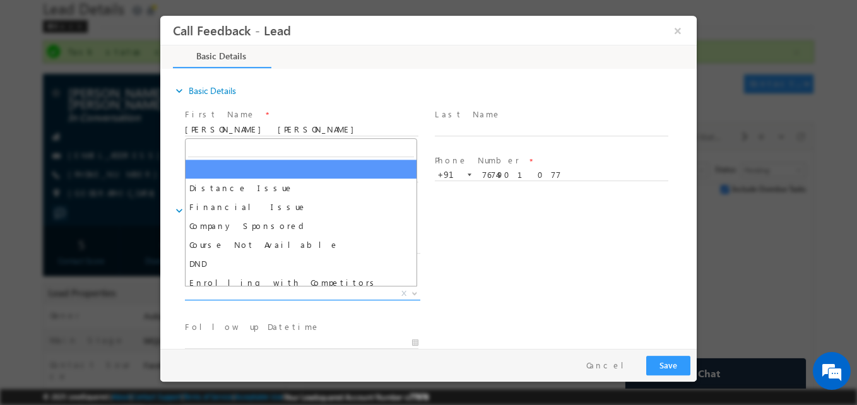
click at [305, 289] on span "X" at bounding box center [302, 294] width 235 height 13
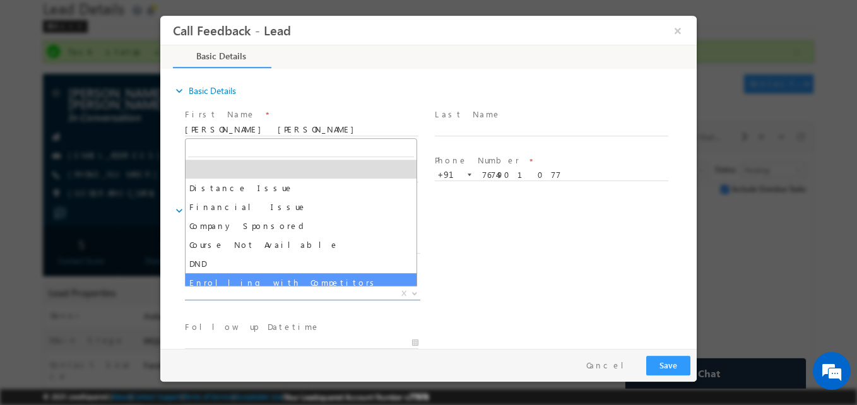
scroll to position [25, 0]
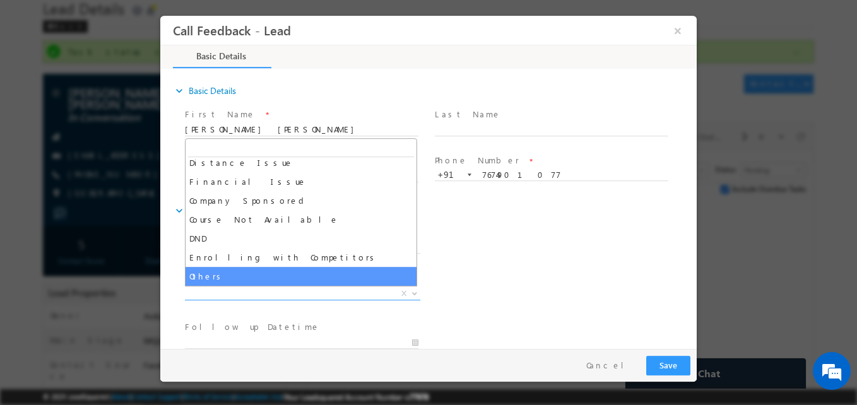
select select "Others"
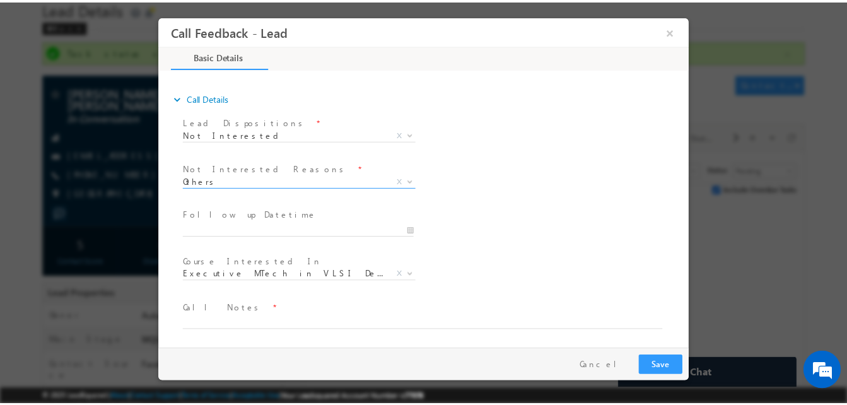
scroll to position [113, 0]
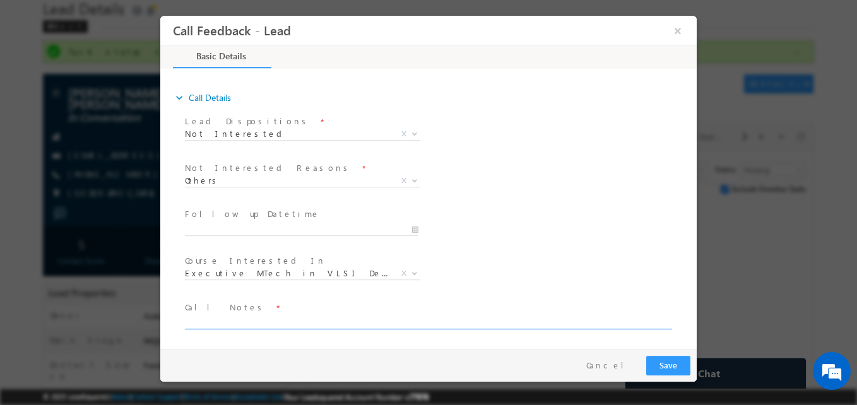
click at [238, 324] on textarea at bounding box center [427, 322] width 485 height 15
type textarea "Not interested for programs"
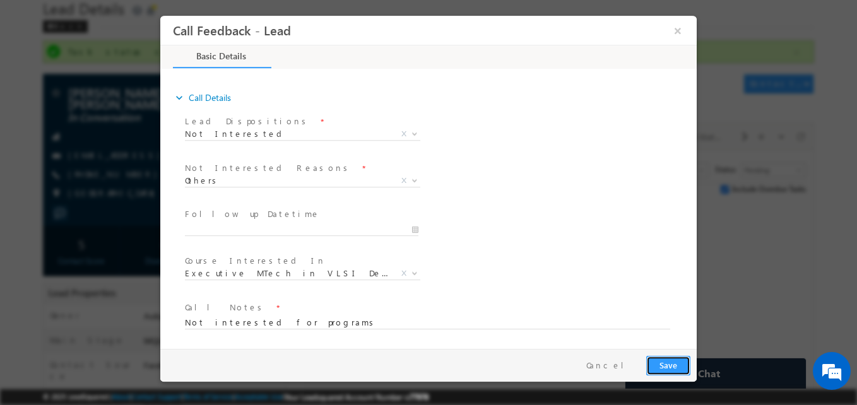
click at [672, 366] on button "Save" at bounding box center [668, 366] width 44 height 20
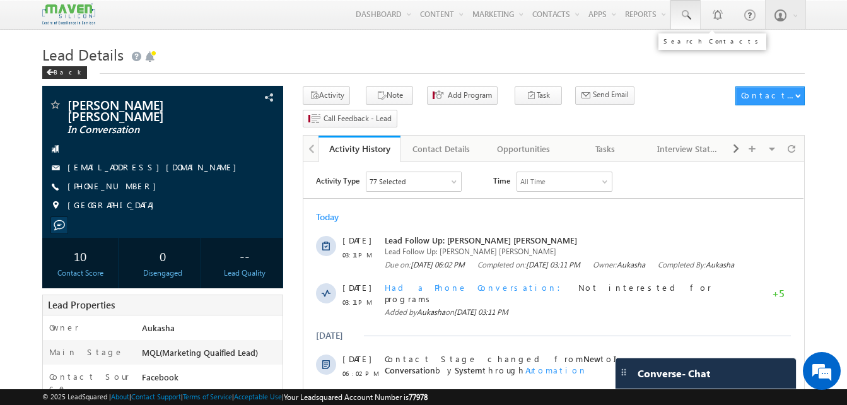
click at [682, 20] on span at bounding box center [685, 15] width 13 height 13
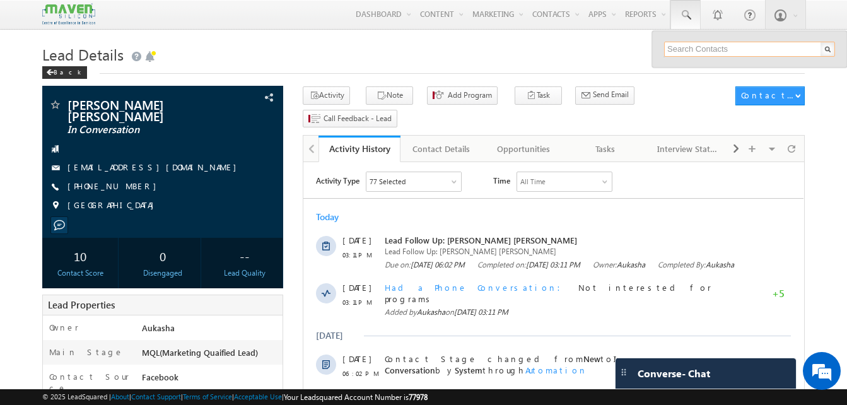
paste input "63609 07776"
type input "6360907776"
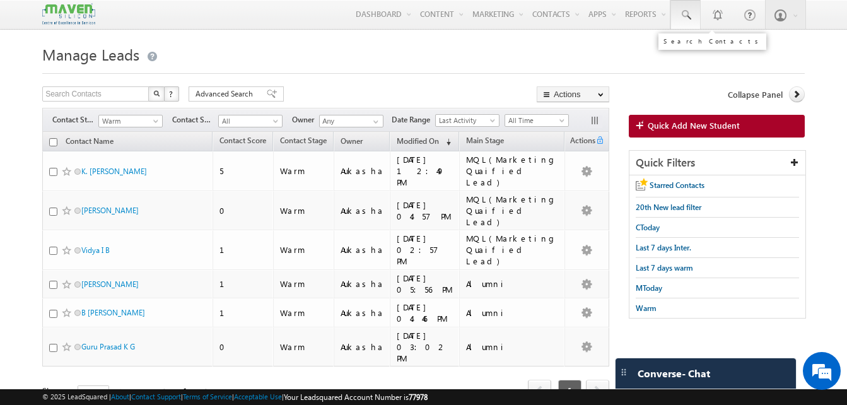
click at [694, 22] on link at bounding box center [685, 14] width 30 height 29
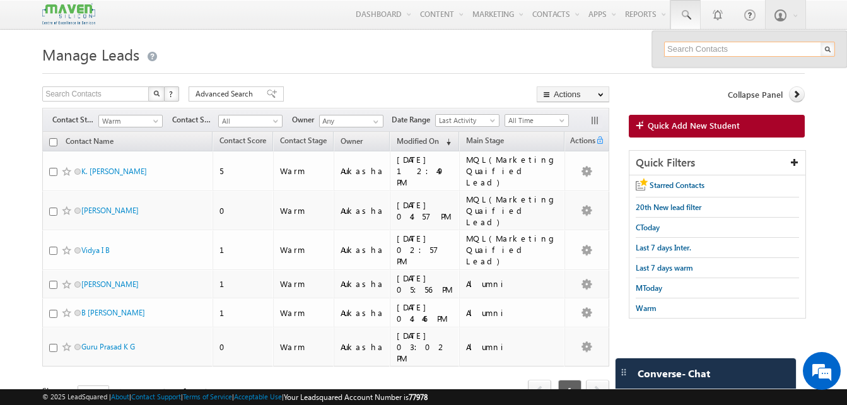
click at [713, 50] on input "text" at bounding box center [749, 49] width 171 height 15
paste input "63609 07776"
click at [694, 47] on input "63609 07776" at bounding box center [749, 49] width 171 height 15
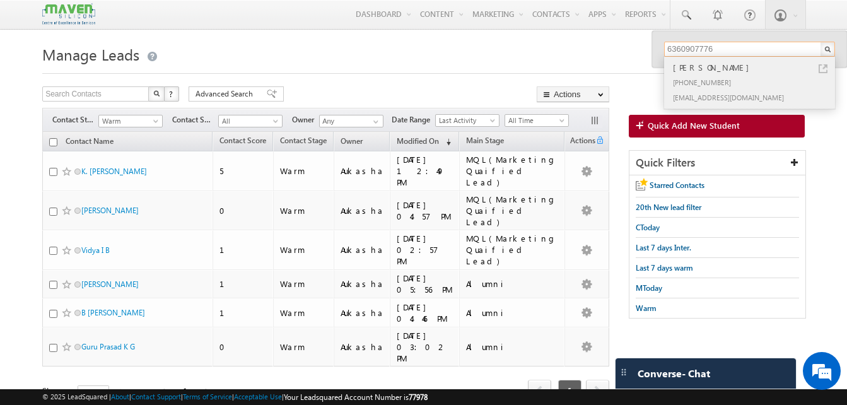
type input "6360907776"
click at [822, 68] on link at bounding box center [823, 68] width 9 height 9
click at [448, 141] on th "Modified On (sorted descending)" at bounding box center [424, 142] width 69 height 20
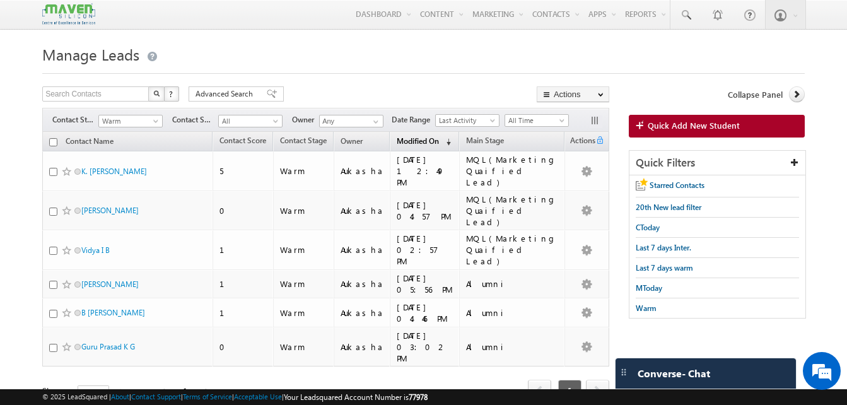
click at [441, 145] on span "(sorted descending)" at bounding box center [446, 142] width 10 height 10
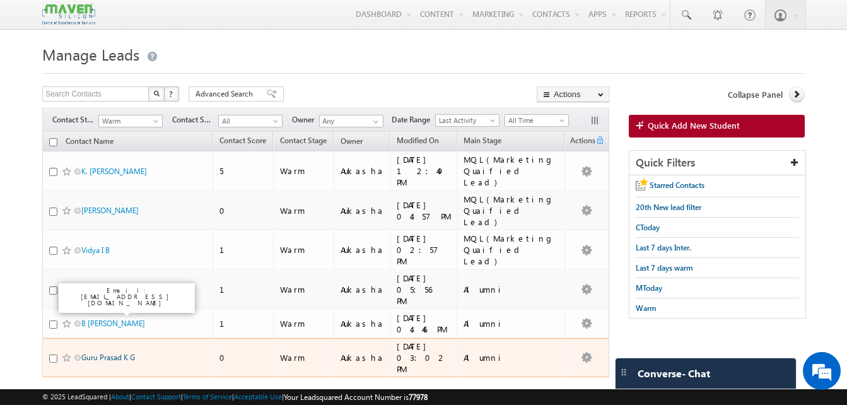
click at [126, 353] on link "Guru Prasad K G" at bounding box center [108, 357] width 54 height 9
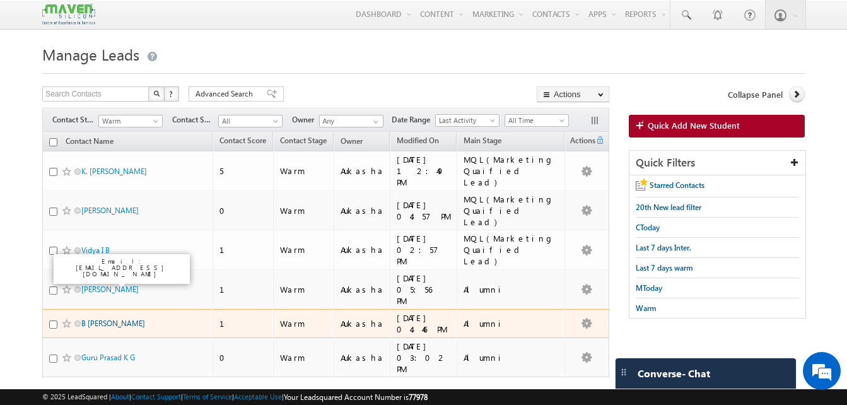
click at [95, 319] on link "B Navaneeth Bhat" at bounding box center [113, 323] width 64 height 9
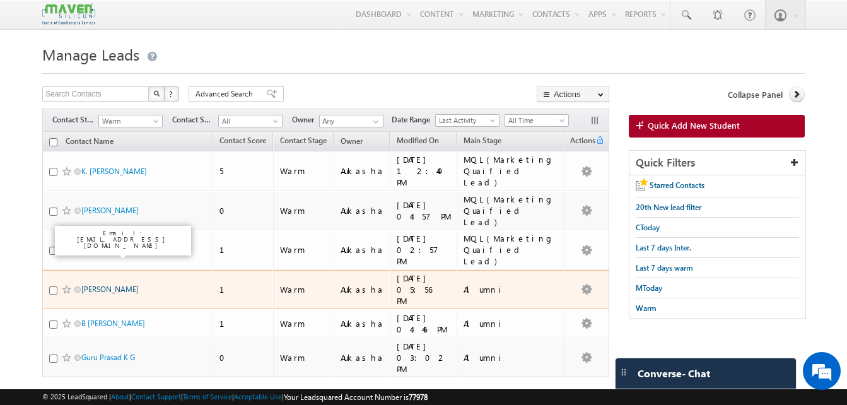
click at [115, 284] on link "Mahesh Kumar" at bounding box center [109, 288] width 57 height 9
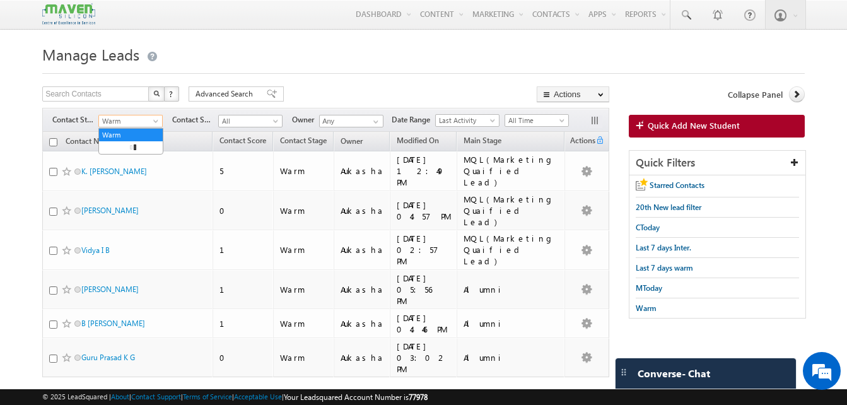
click at [124, 116] on span "Warm" at bounding box center [129, 120] width 60 height 11
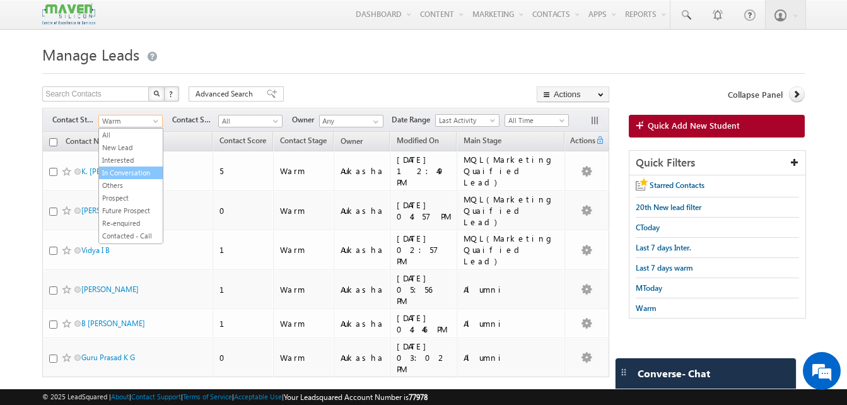
click at [134, 169] on link "In Conversation" at bounding box center [131, 172] width 64 height 11
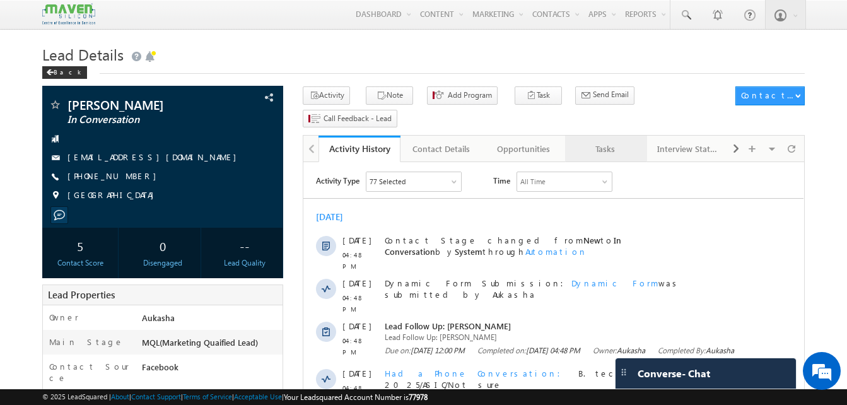
click at [613, 141] on div "Tasks" at bounding box center [605, 148] width 61 height 15
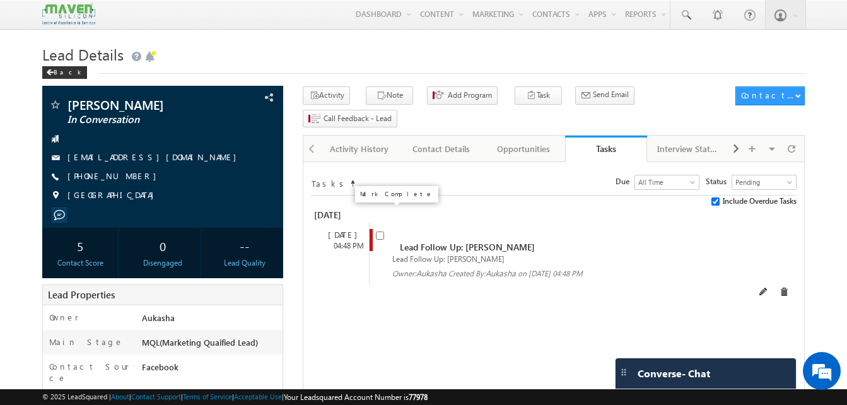
click at [377, 231] on input "checkbox" at bounding box center [380, 235] width 8 height 8
checkbox input "false"
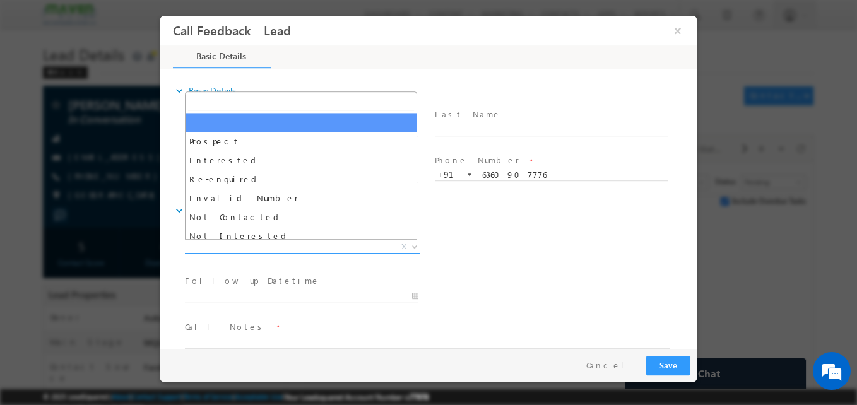
click at [282, 243] on span "X" at bounding box center [302, 247] width 235 height 13
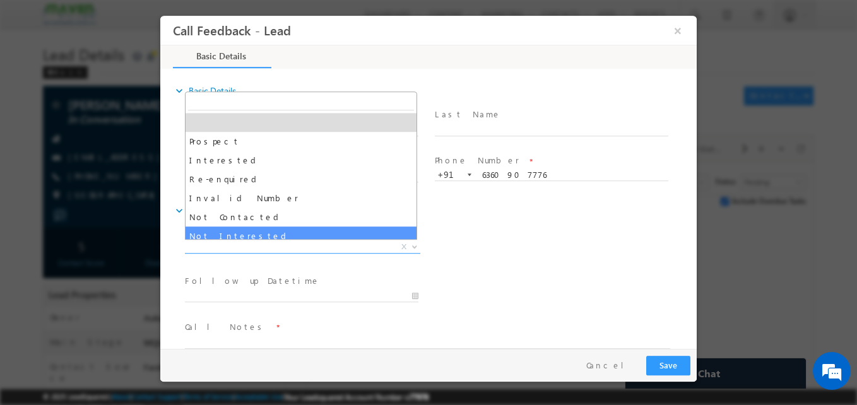
select select "Not Interested"
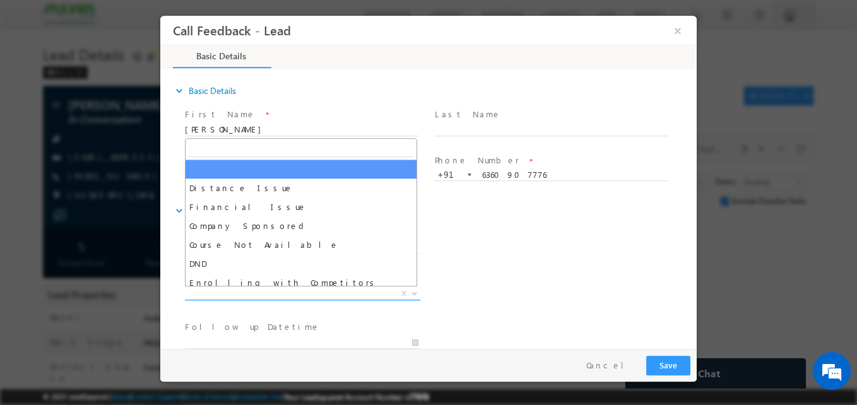
click at [256, 294] on span "X" at bounding box center [302, 294] width 235 height 13
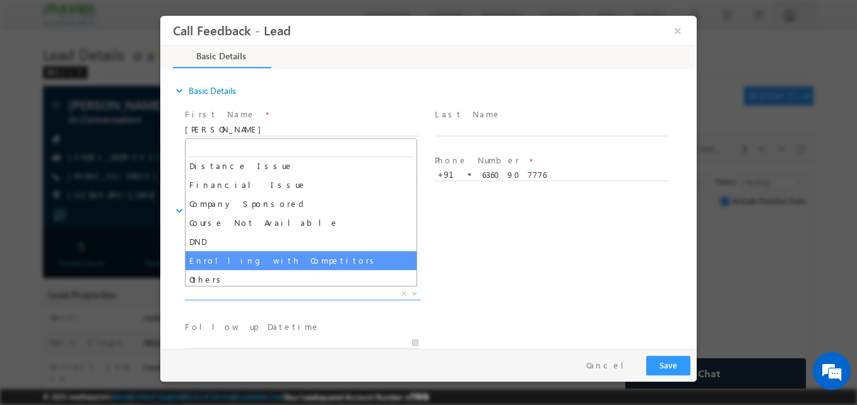
scroll to position [25, 0]
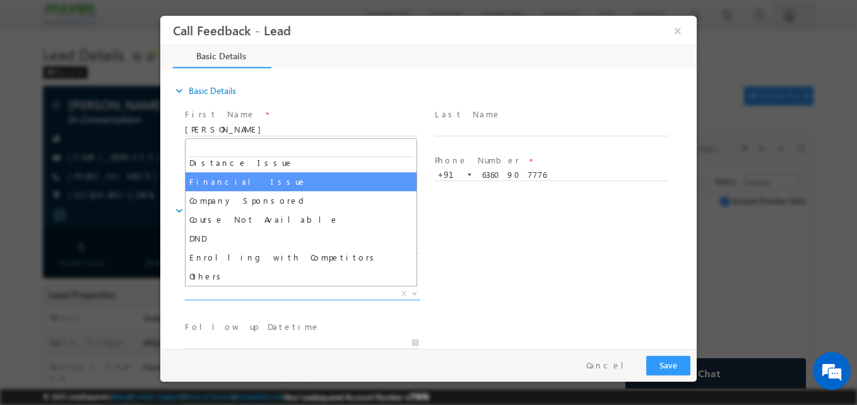
select select "Financial Issue"
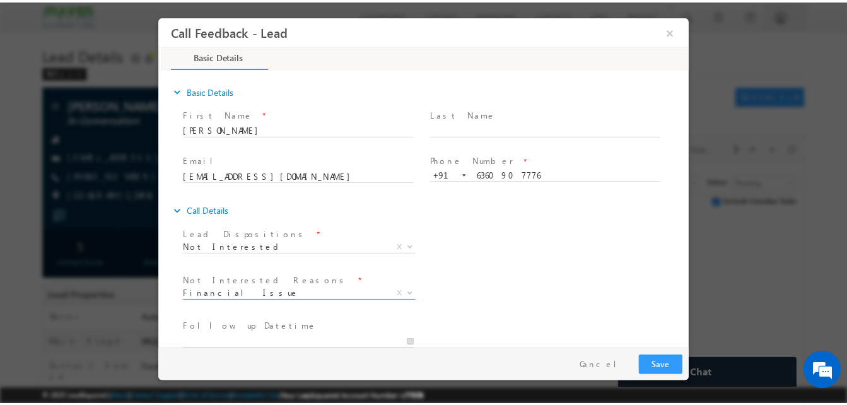
scroll to position [114, 0]
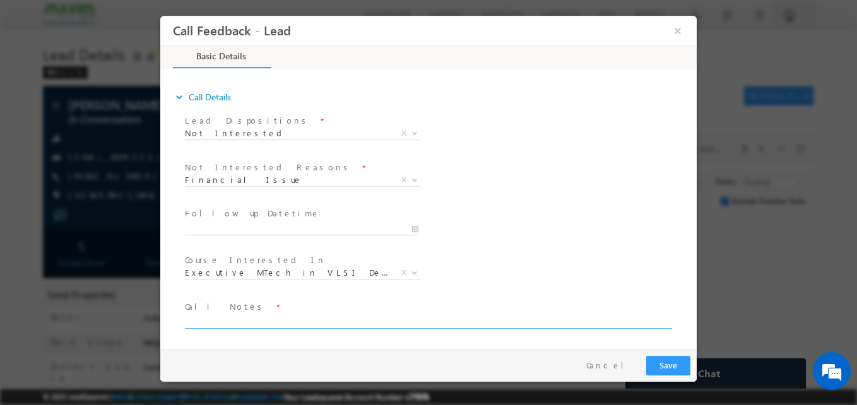
click at [224, 319] on textarea at bounding box center [427, 321] width 485 height 15
type textarea "Not interested for programs"
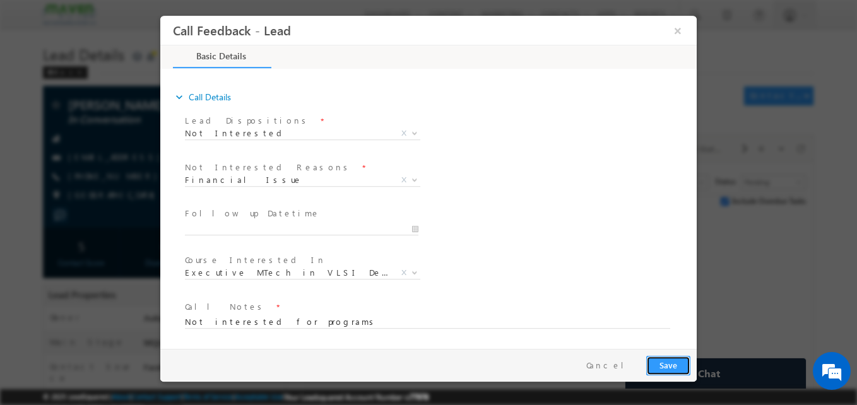
click at [664, 375] on button "Save" at bounding box center [668, 366] width 44 height 20
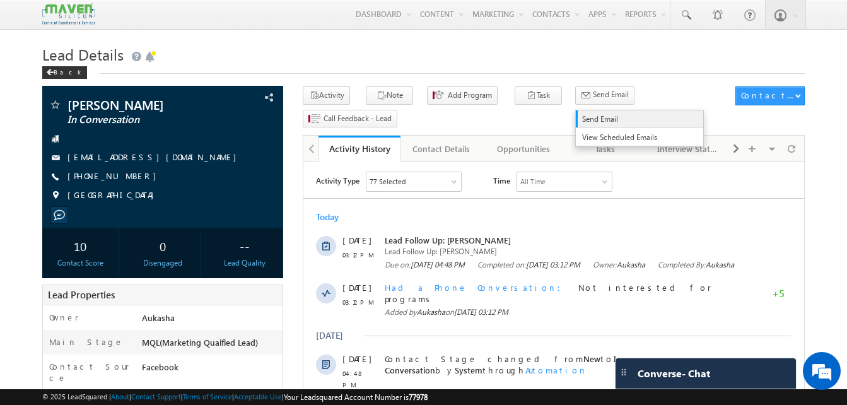
click at [582, 120] on span "Send Email" at bounding box center [636, 119] width 109 height 11
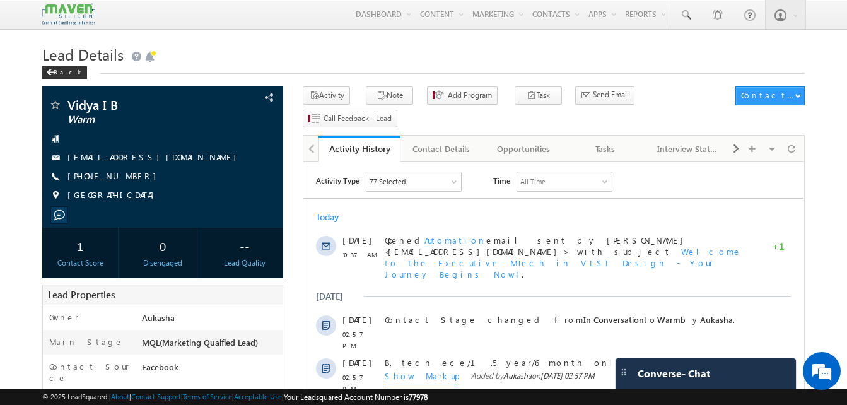
click at [474, 50] on h1 "Lead Details" at bounding box center [423, 53] width 763 height 25
click at [352, 54] on h1 "Lead Details" at bounding box center [423, 53] width 763 height 25
click at [254, 47] on h1 "Lead Details" at bounding box center [423, 53] width 763 height 25
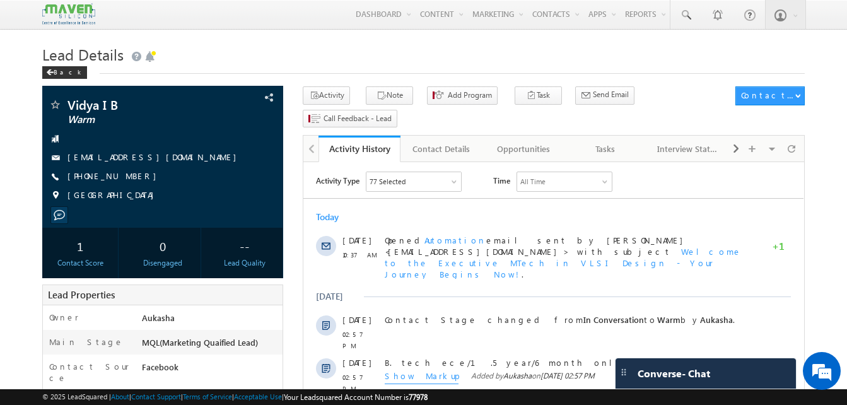
click at [429, 59] on h1 "Lead Details" at bounding box center [423, 53] width 763 height 25
click at [341, 74] on div "Lead Details Back" at bounding box center [423, 63] width 763 height 45
click at [604, 52] on h1 "Lead Details" at bounding box center [423, 53] width 763 height 25
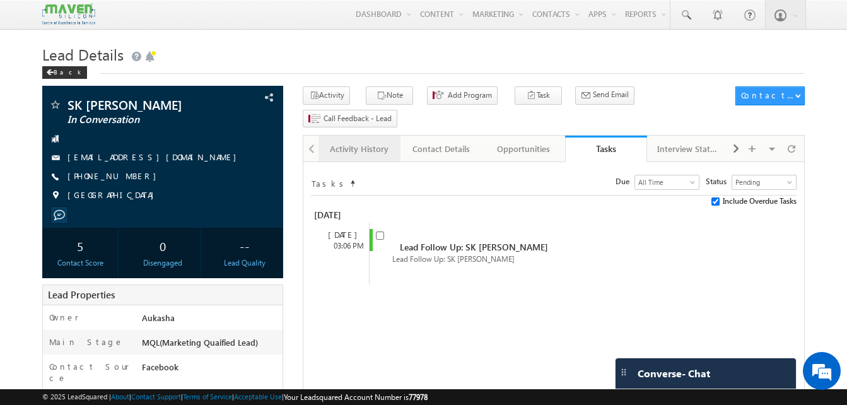
click at [338, 141] on div "Activity History" at bounding box center [359, 148] width 61 height 15
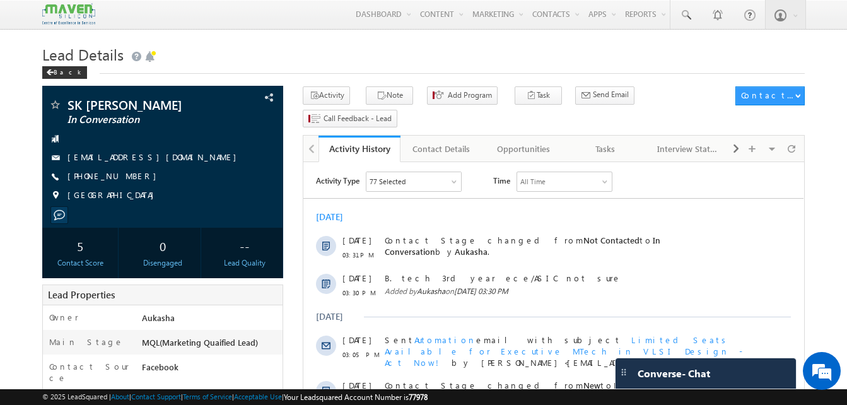
click at [322, 60] on h1 "Lead Details" at bounding box center [423, 53] width 763 height 25
click at [619, 141] on div "Tasks" at bounding box center [605, 148] width 61 height 15
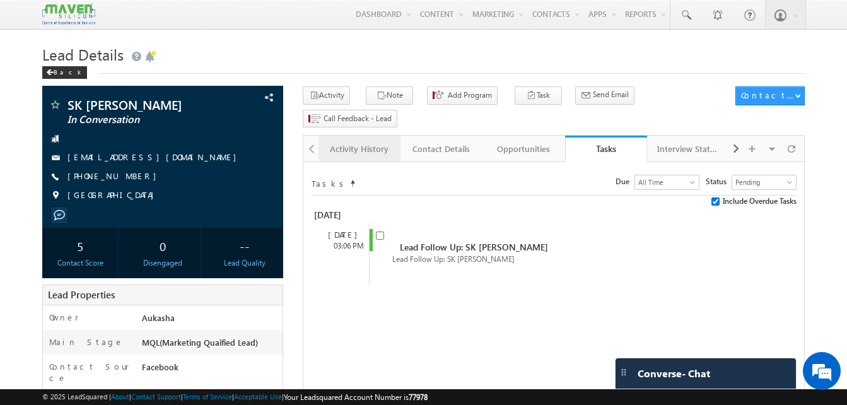
click at [343, 137] on link "Activity History" at bounding box center [360, 149] width 82 height 26
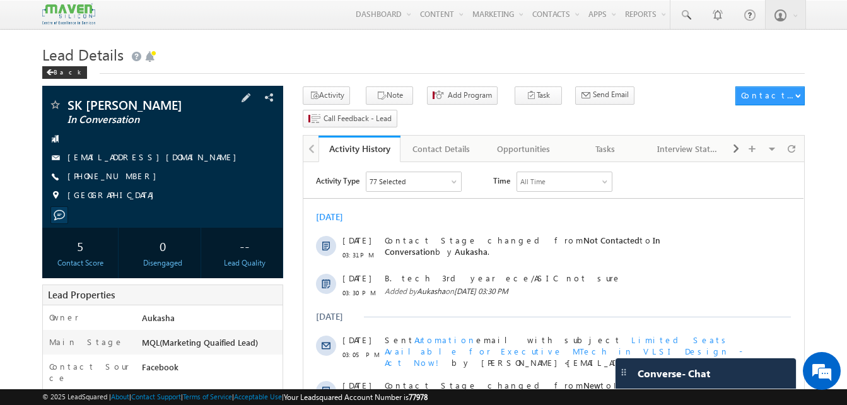
drag, startPoint x: 135, startPoint y: 177, endPoint x: 129, endPoint y: 178, distance: 6.4
click at [129, 178] on div "+91-9088037256" at bounding box center [163, 176] width 228 height 13
copy div "+91-9088037256"
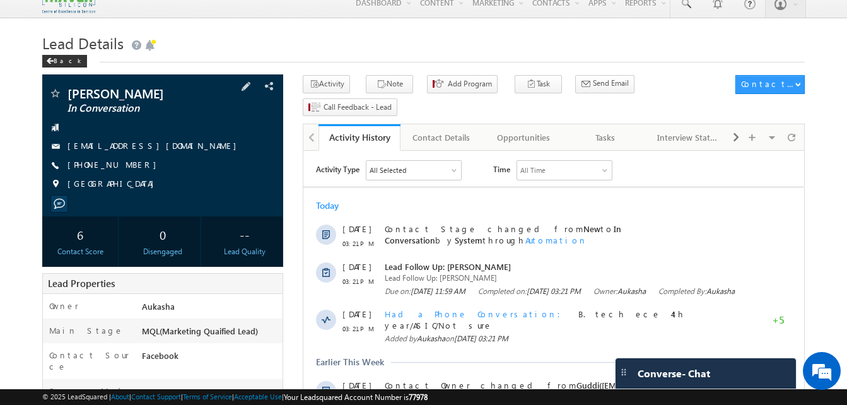
drag, startPoint x: 136, startPoint y: 164, endPoint x: 129, endPoint y: 165, distance: 7.6
click at [129, 165] on div "[PHONE_NUMBER]" at bounding box center [163, 165] width 228 height 13
copy div "[PHONE_NUMBER]"
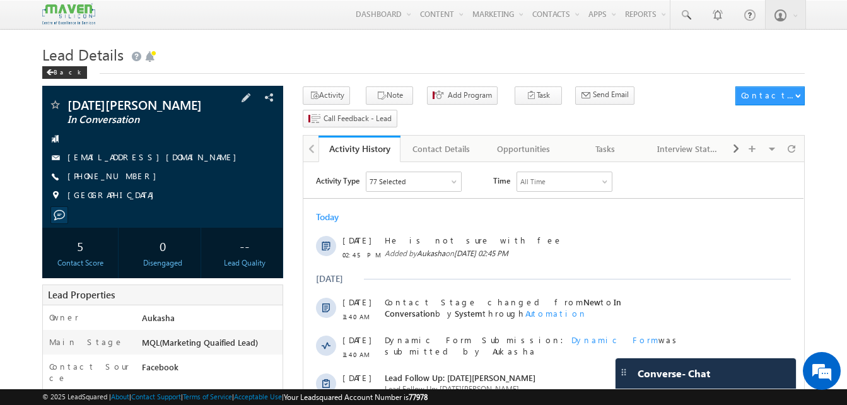
click at [129, 175] on div "+91-9989074019" at bounding box center [163, 176] width 228 height 13
copy div "+91-9989074019"
click at [581, 141] on div "Tasks" at bounding box center [605, 148] width 61 height 15
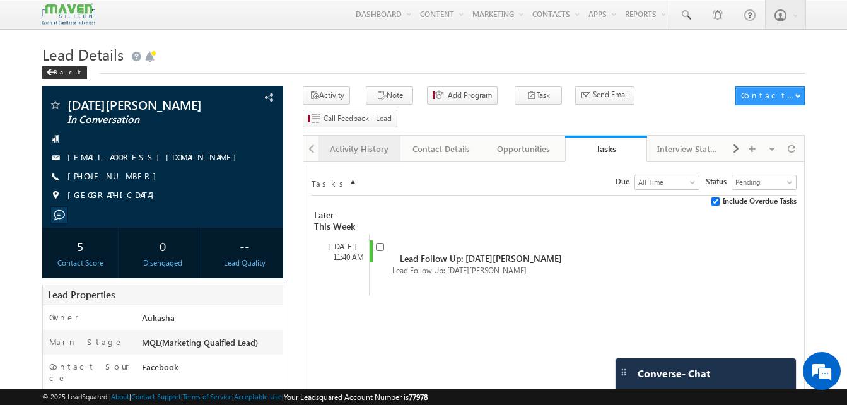
click at [358, 141] on div "Activity History" at bounding box center [359, 148] width 61 height 15
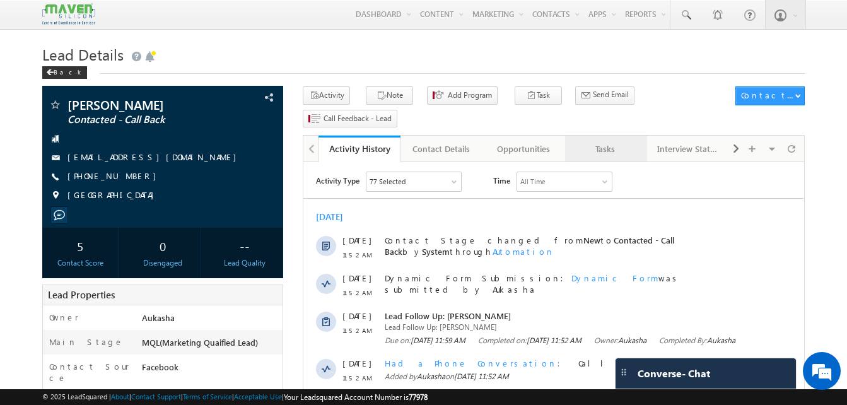
click at [581, 141] on div "Tasks" at bounding box center [605, 148] width 61 height 15
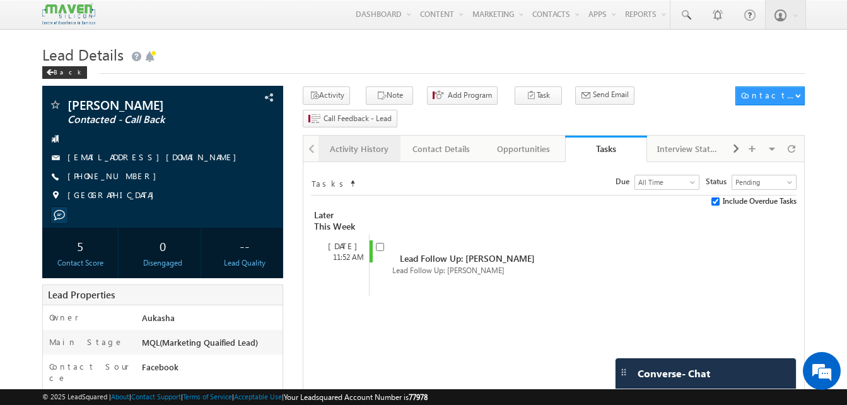
click at [394, 136] on link "Activity History" at bounding box center [360, 149] width 82 height 26
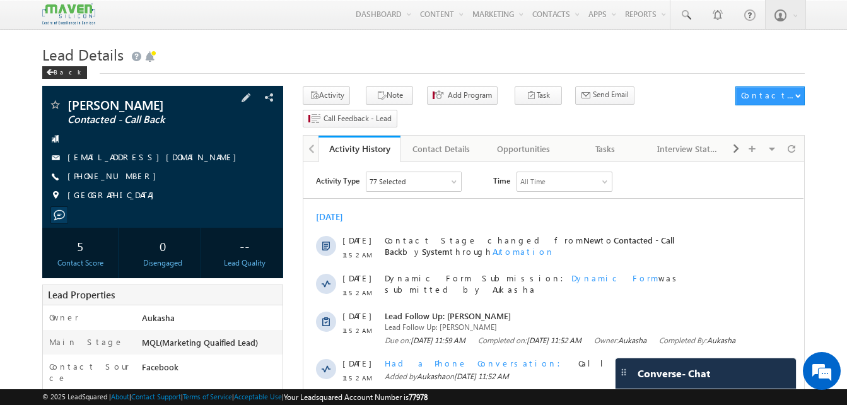
click at [128, 176] on div "+91-7418091699" at bounding box center [163, 176] width 228 height 13
copy div "+91-7418091699"
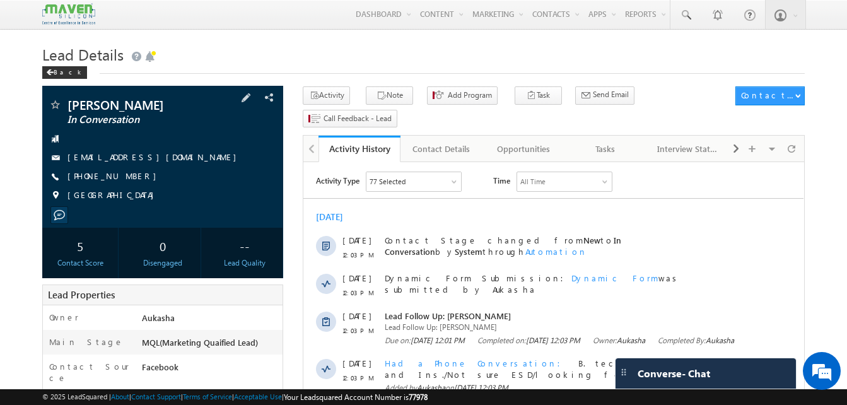
click at [129, 178] on div "[PHONE_NUMBER]" at bounding box center [163, 176] width 228 height 13
copy div "[PHONE_NUMBER]"
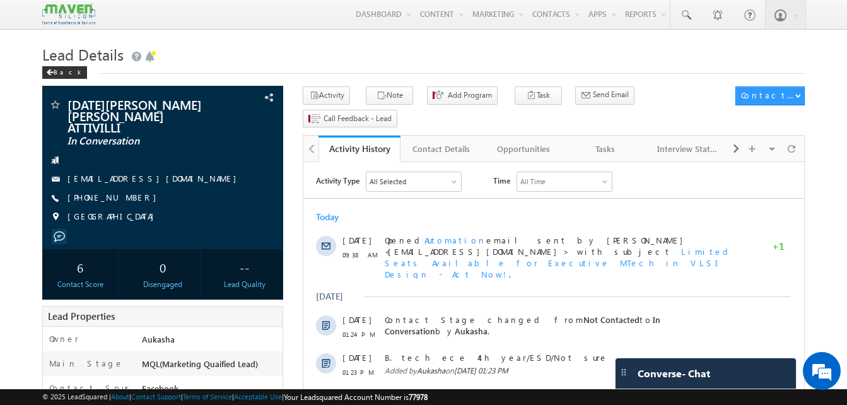
click at [354, 56] on h1 "Lead Details" at bounding box center [423, 53] width 763 height 25
